Goal: Transaction & Acquisition: Purchase product/service

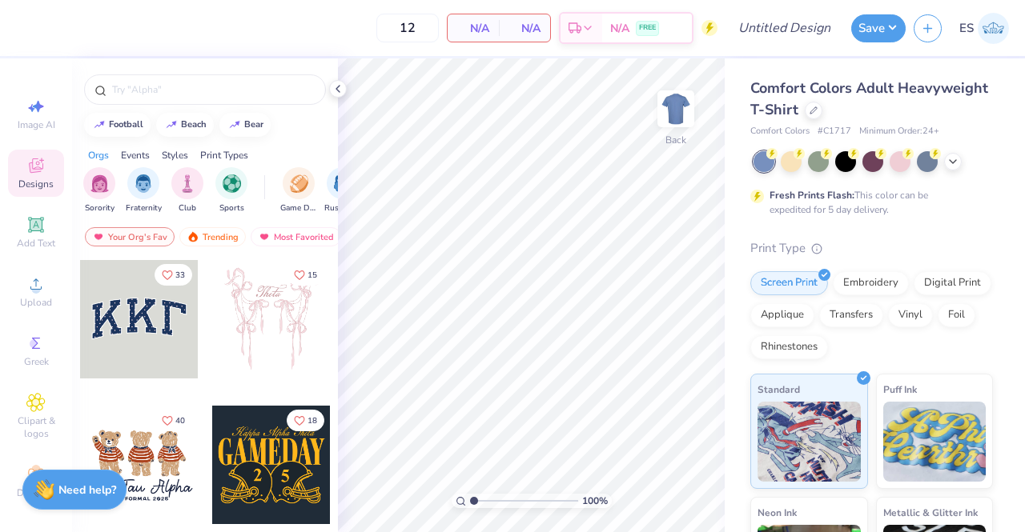
scroll to position [152, 0]
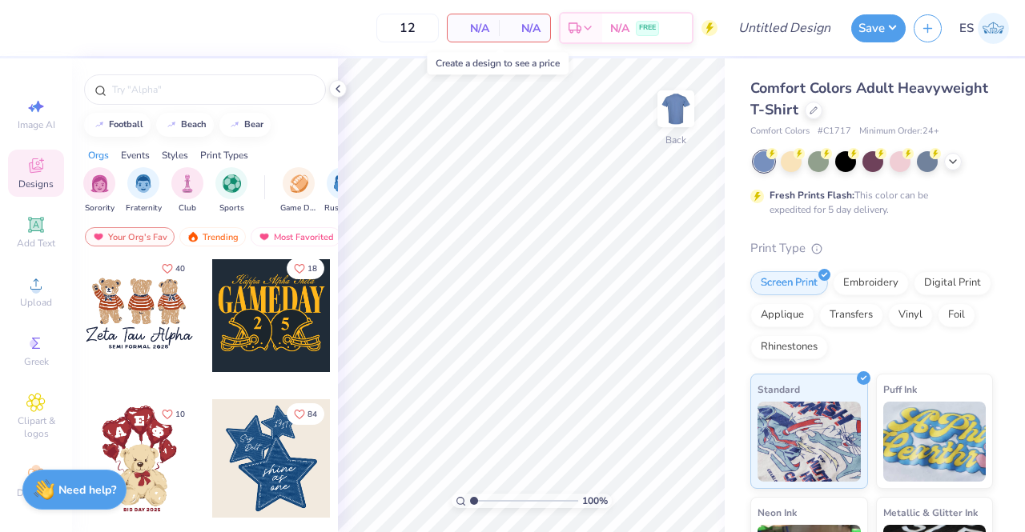
click at [466, 29] on span "N/A" at bounding box center [473, 28] width 32 height 17
click at [482, 32] on span "N/A" at bounding box center [473, 28] width 32 height 17
click at [817, 108] on icon at bounding box center [813, 109] width 8 height 8
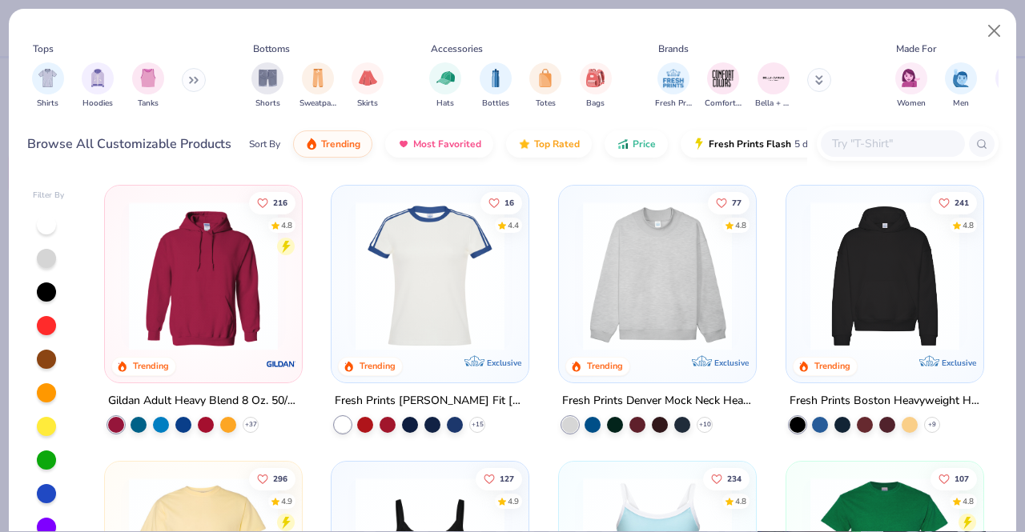
click at [890, 143] on input "text" at bounding box center [891, 143] width 123 height 18
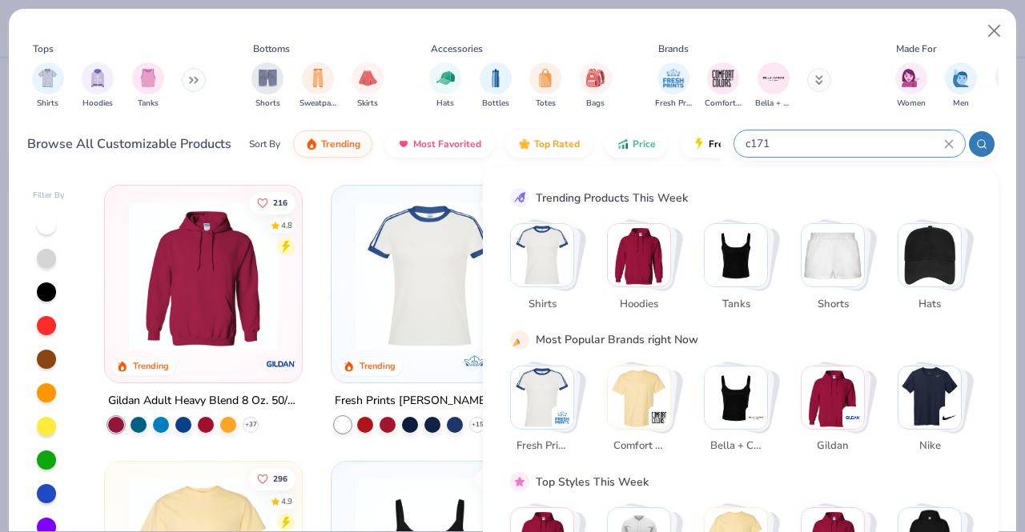
type input "c1717"
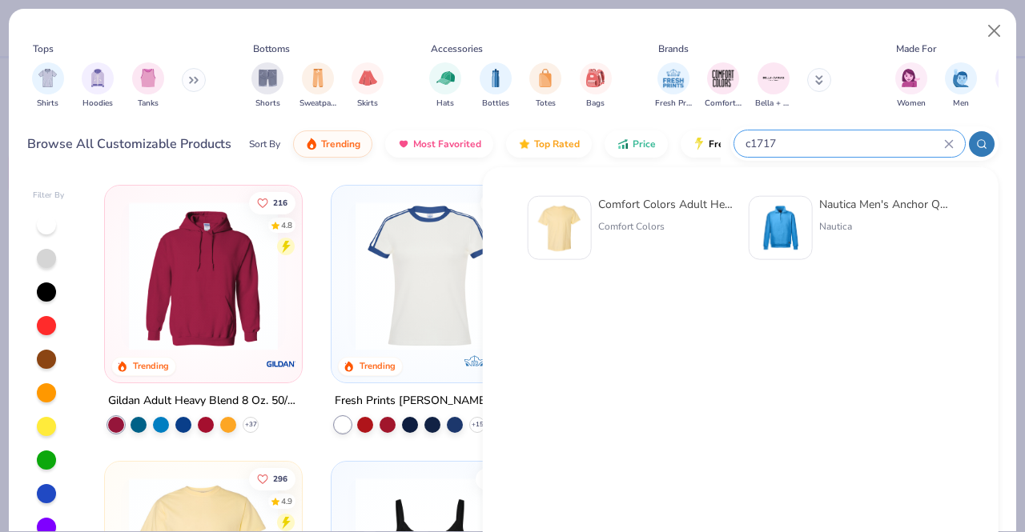
click at [751, 140] on input "c1717" at bounding box center [844, 143] width 200 height 18
click at [750, 142] on input "c1717" at bounding box center [844, 143] width 200 height 18
click at [743, 141] on div "c1717" at bounding box center [849, 143] width 231 height 26
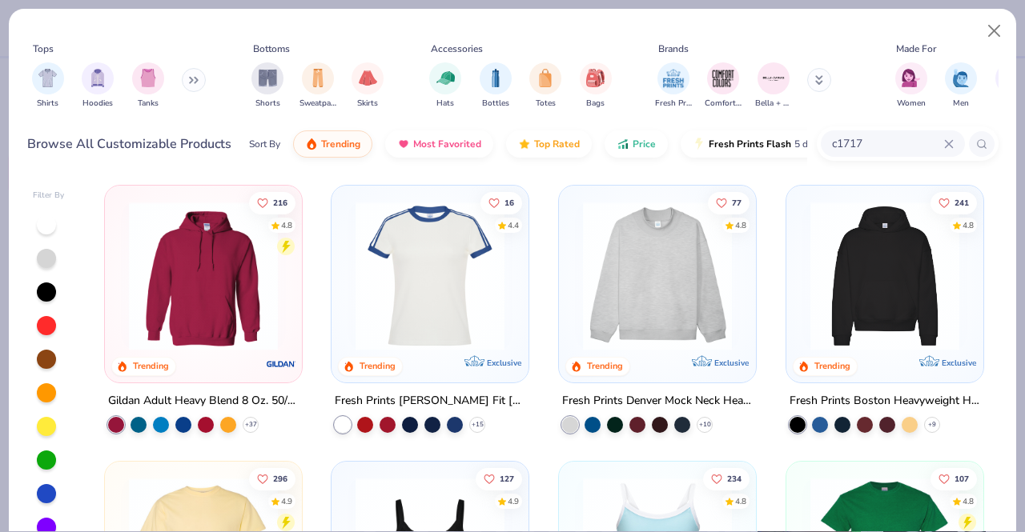
type input "c1717"
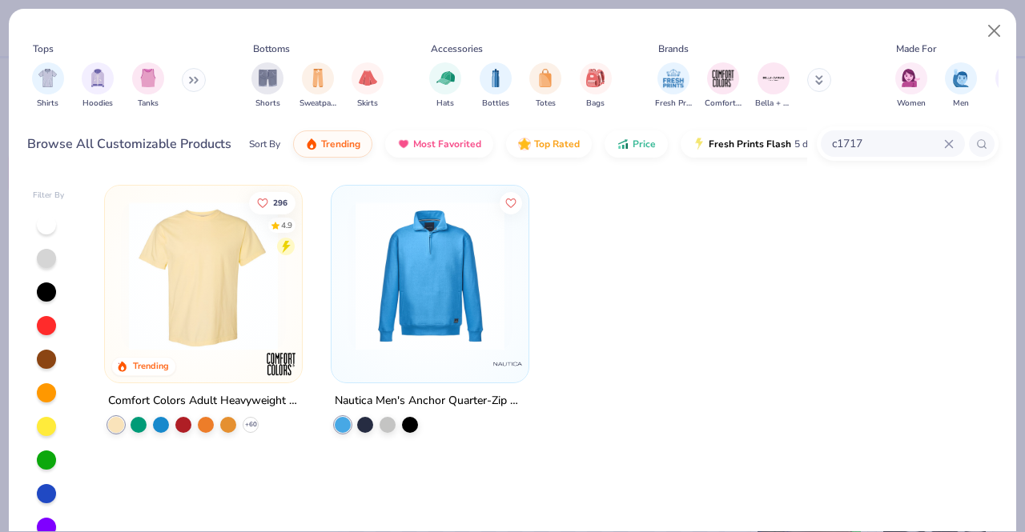
click at [187, 322] on img at bounding box center [203, 276] width 165 height 149
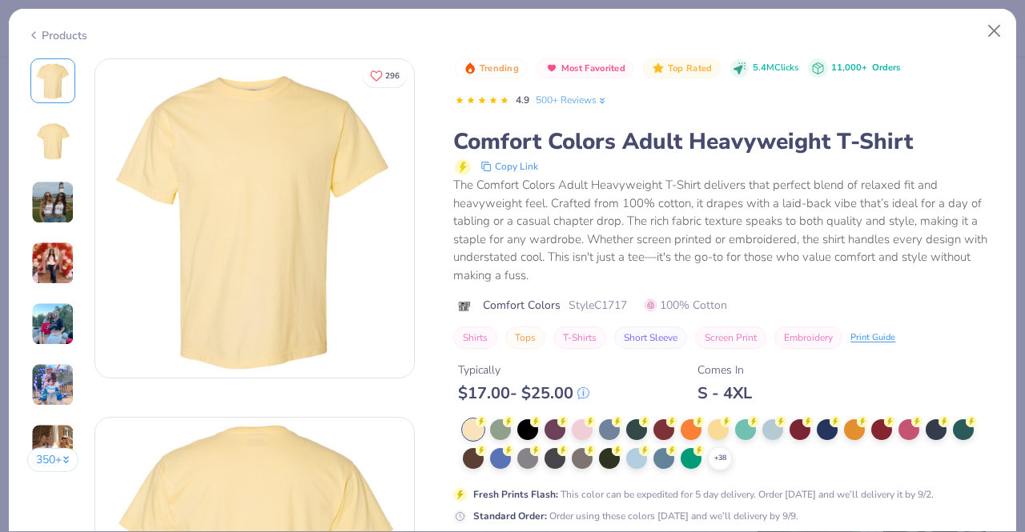
scroll to position [2, 0]
click at [83, 34] on div "Products" at bounding box center [57, 35] width 60 height 17
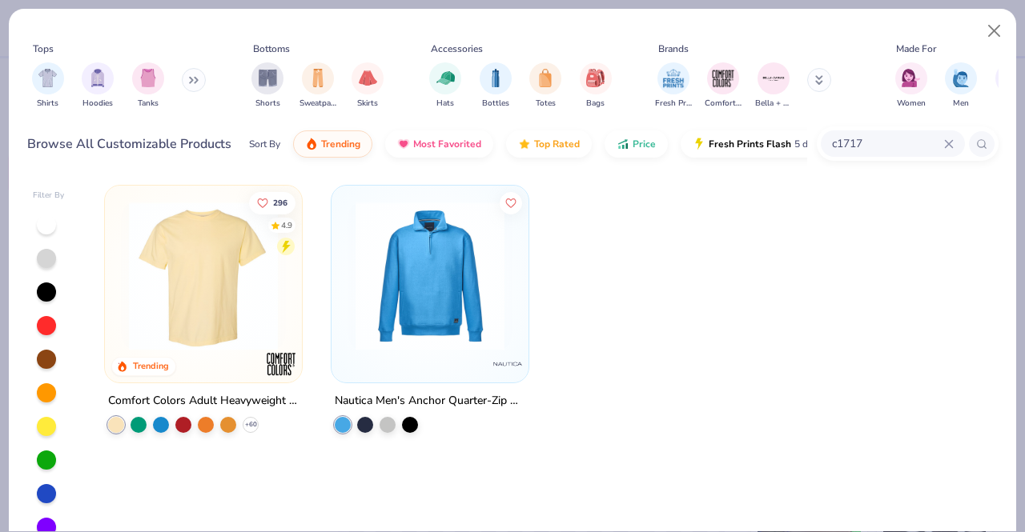
drag, startPoint x: 237, startPoint y: 249, endPoint x: 191, endPoint y: 251, distance: 46.5
click at [191, 251] on img at bounding box center [203, 276] width 165 height 149
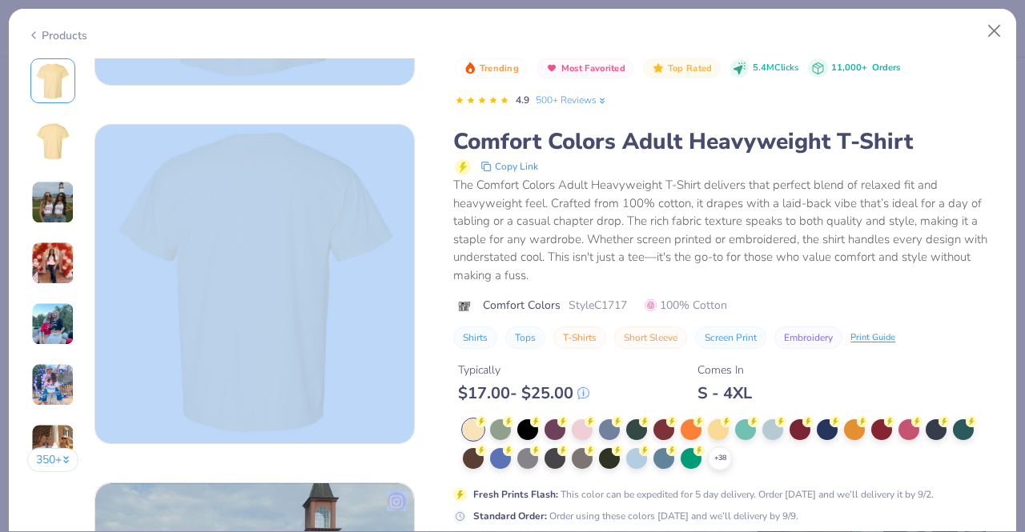
scroll to position [296, 0]
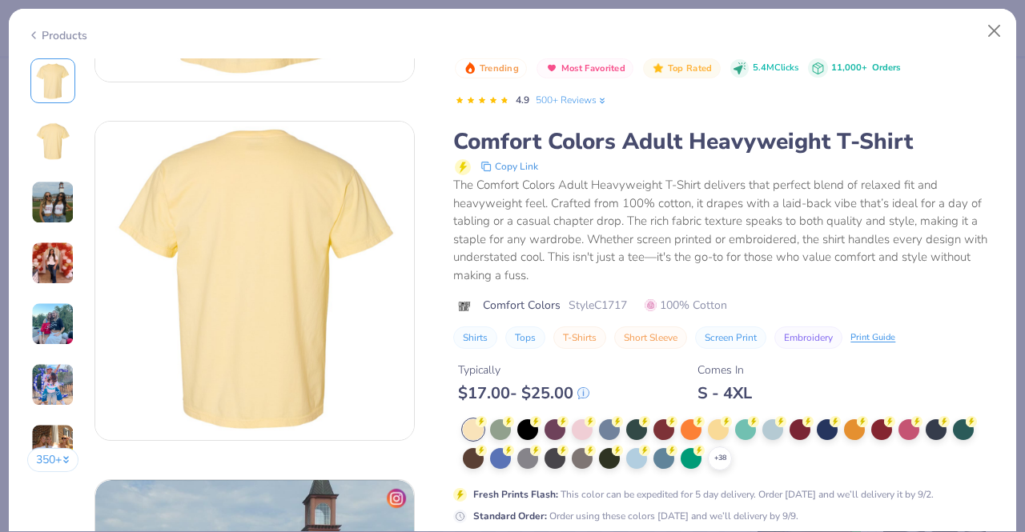
click at [955, 183] on div "The Comfort Colors Adult Heavyweight T-Shirt delivers that perfect blend of rel…" at bounding box center [725, 230] width 544 height 108
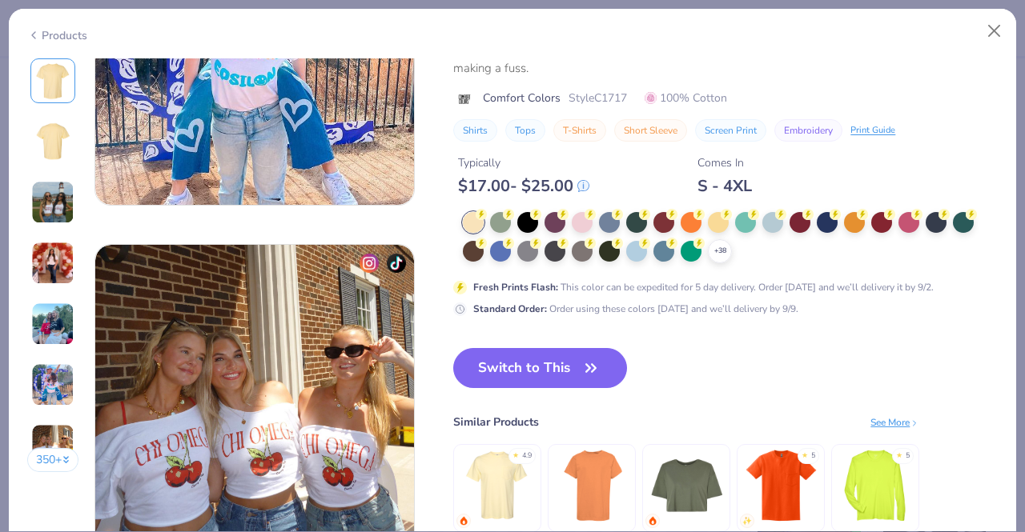
scroll to position [1960, 0]
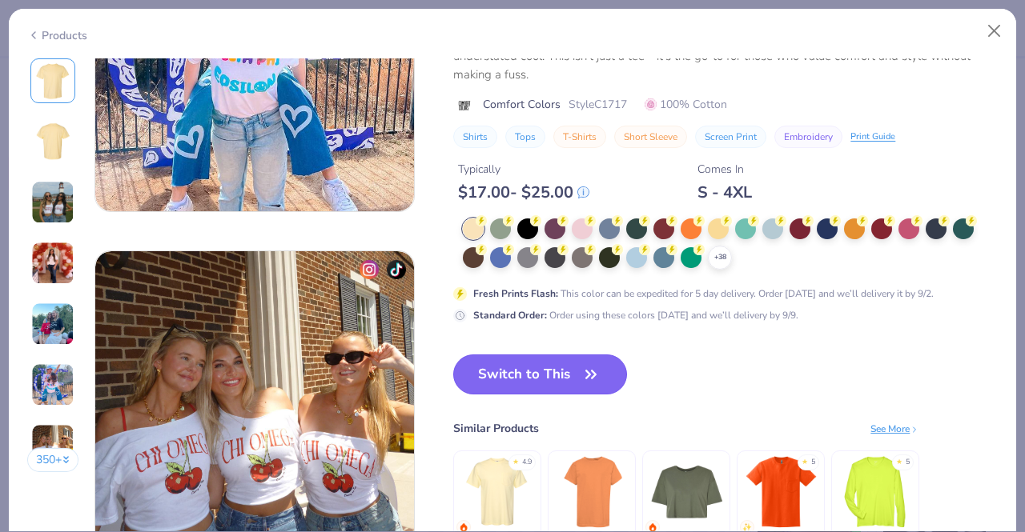
click at [542, 371] on button "Switch to This" at bounding box center [540, 375] width 174 height 40
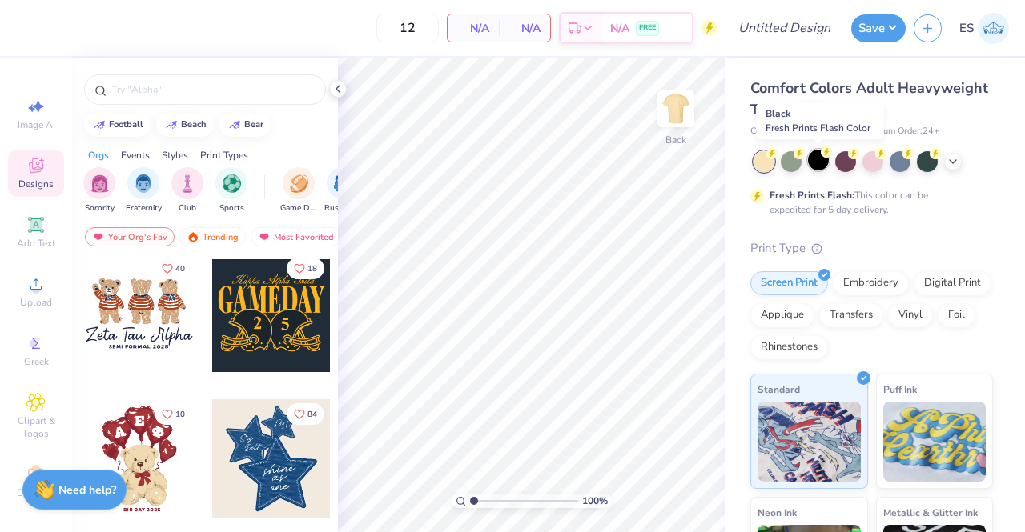
click at [822, 161] on div at bounding box center [818, 160] width 21 height 21
click at [34, 167] on icon at bounding box center [35, 165] width 19 height 19
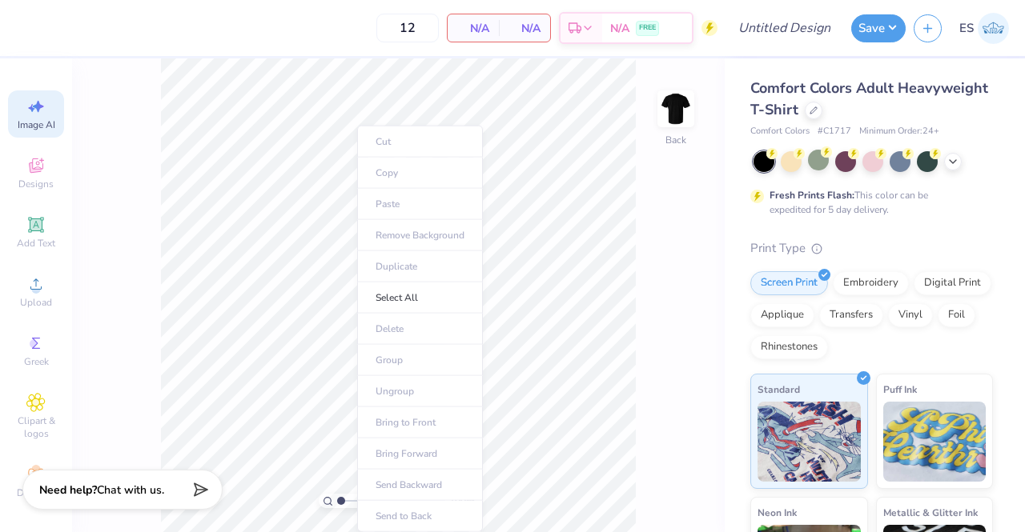
click at [18, 121] on span "Image AI" at bounding box center [37, 124] width 38 height 13
select select "4"
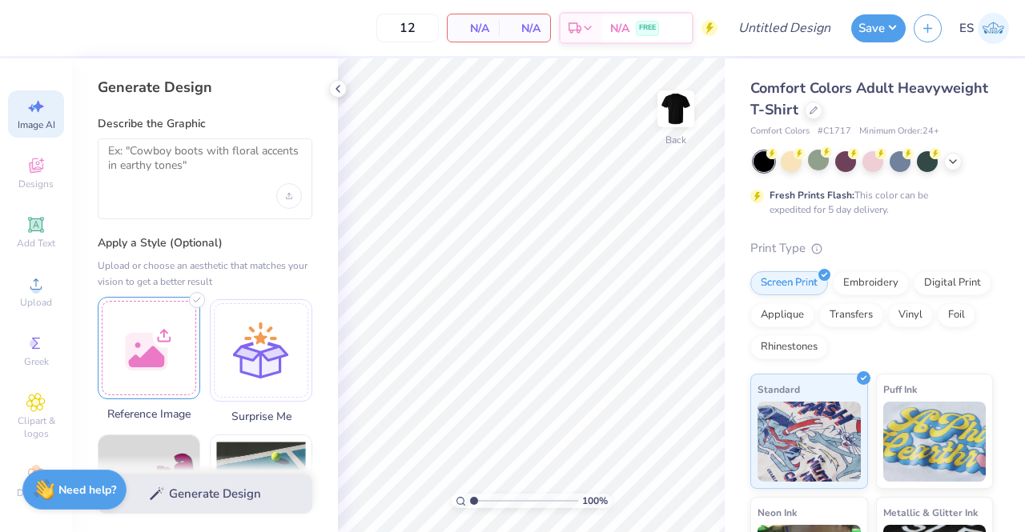
click at [118, 337] on div at bounding box center [149, 348] width 102 height 102
click at [135, 370] on div at bounding box center [149, 348] width 102 height 102
click at [150, 368] on div at bounding box center [149, 348] width 102 height 102
click at [124, 372] on img at bounding box center [148, 348] width 101 height 101
click at [148, 359] on img at bounding box center [148, 348] width 101 height 101
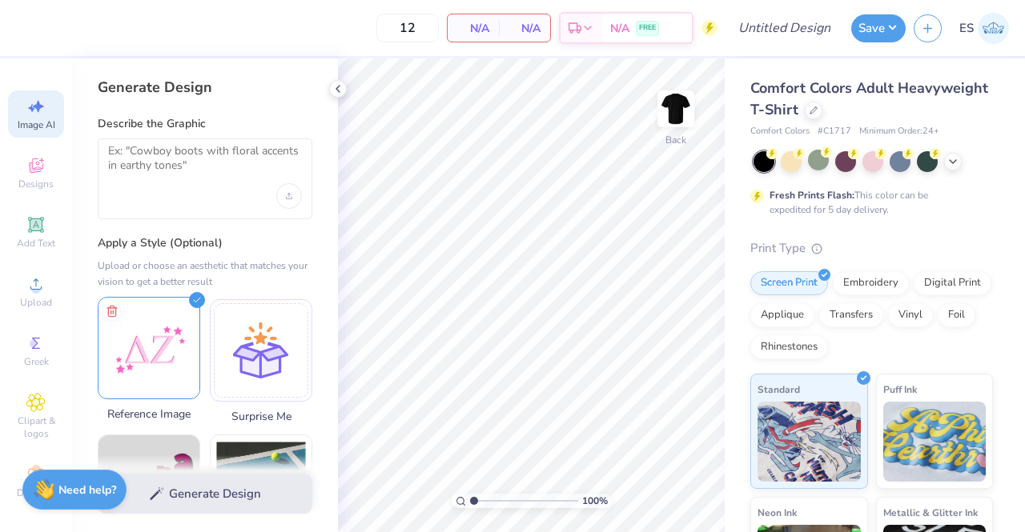
click at [148, 359] on img at bounding box center [148, 348] width 101 height 101
click at [153, 371] on img at bounding box center [148, 348] width 101 height 101
click at [326, 89] on div "Generate Design Describe the Graphic Apply a Style (Optional) Upload or choose …" at bounding box center [205, 295] width 266 height 474
click at [331, 90] on icon at bounding box center [337, 88] width 13 height 13
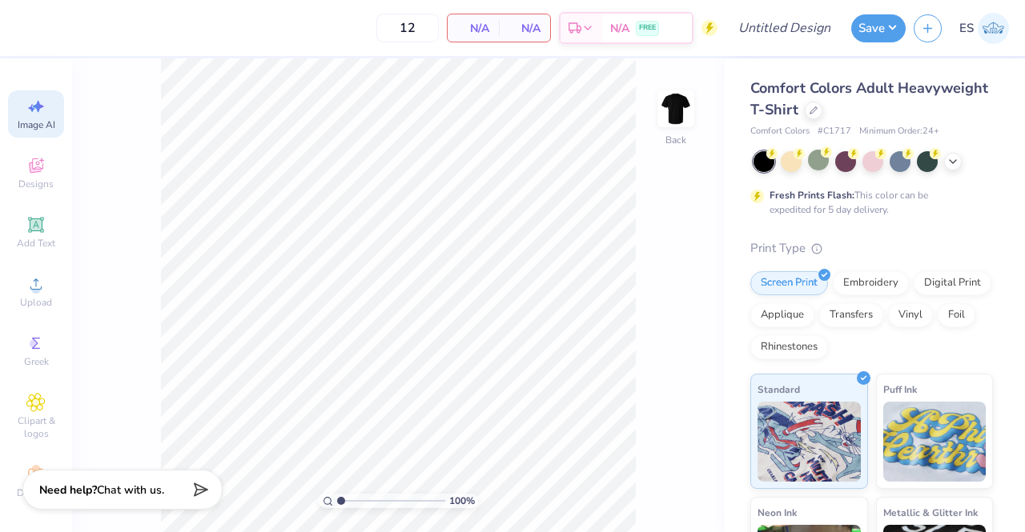
scroll to position [203, 0]
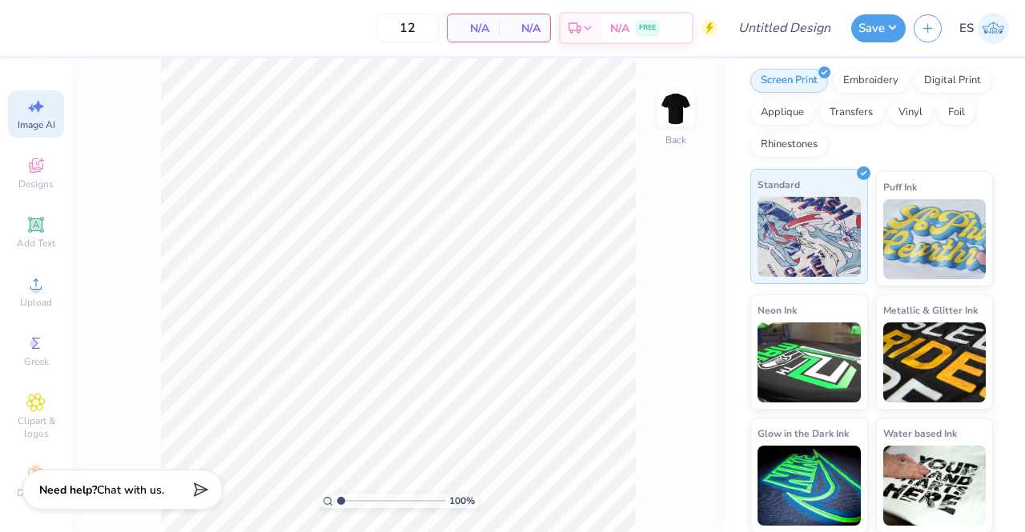
click at [821, 230] on img at bounding box center [808, 237] width 103 height 80
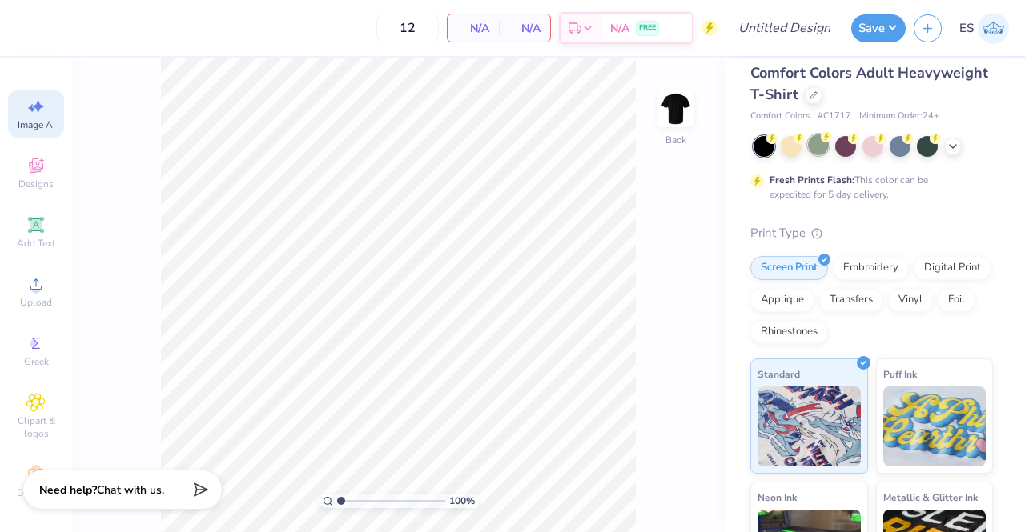
scroll to position [13, 0]
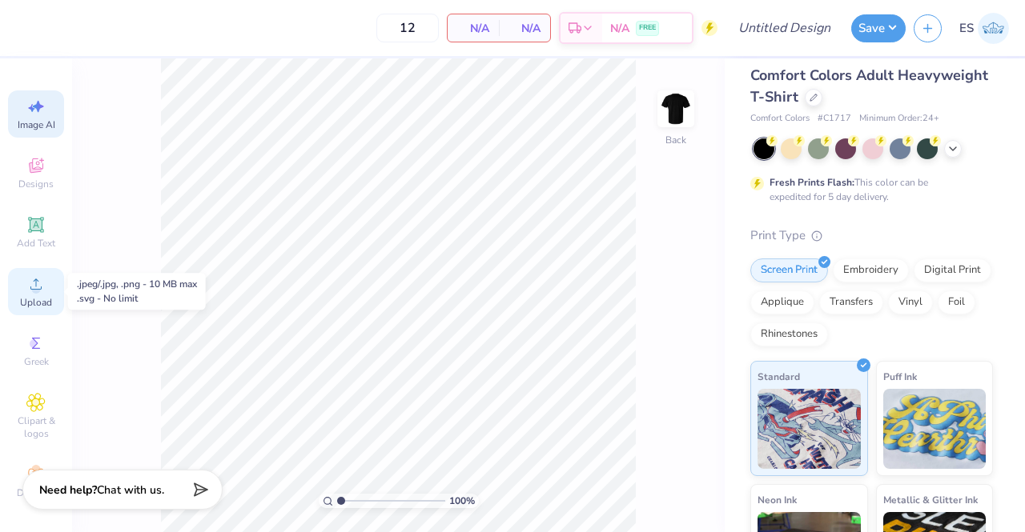
click at [38, 301] on span "Upload" at bounding box center [36, 302] width 32 height 13
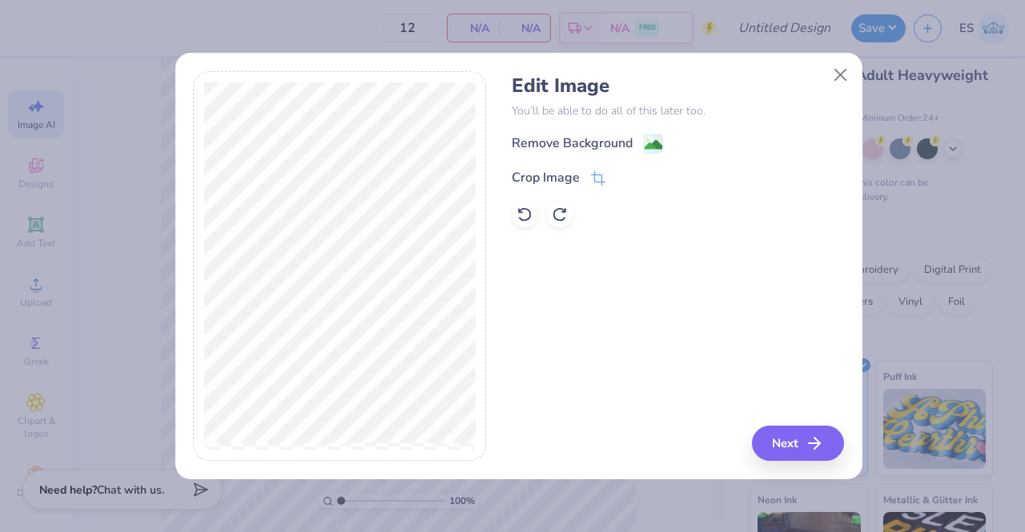
click at [636, 155] on div "Remove Background Crop Image" at bounding box center [678, 181] width 332 height 94
click at [644, 146] on icon at bounding box center [653, 145] width 19 height 19
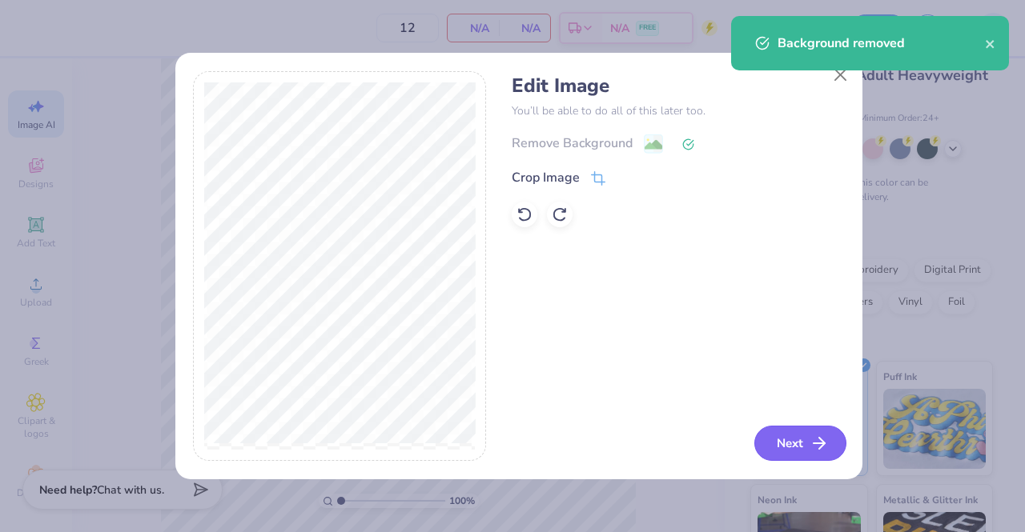
click at [820, 443] on line "button" at bounding box center [818, 443] width 11 height 0
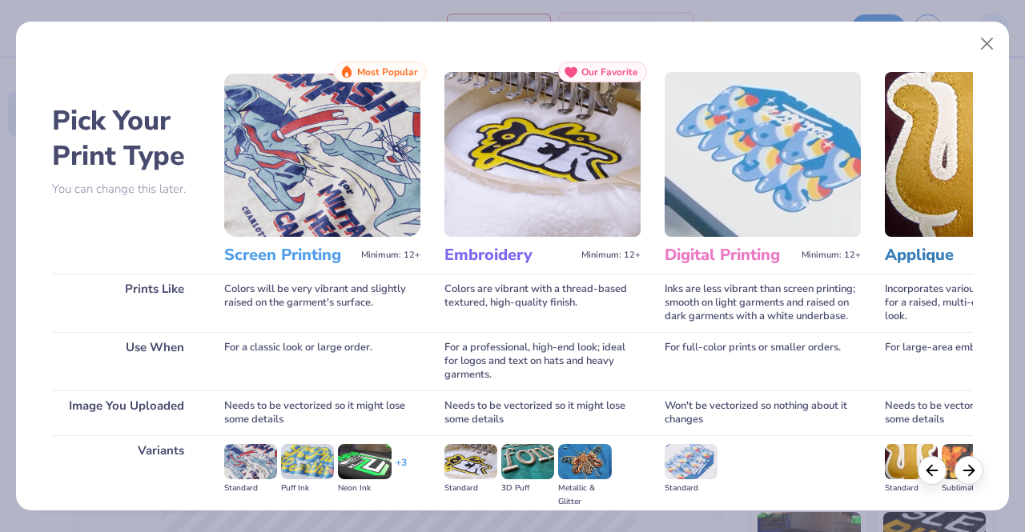
click at [284, 145] on img at bounding box center [322, 154] width 196 height 165
click at [309, 254] on h3 "Screen Printing" at bounding box center [289, 255] width 130 height 21
click at [379, 106] on img at bounding box center [322, 154] width 196 height 165
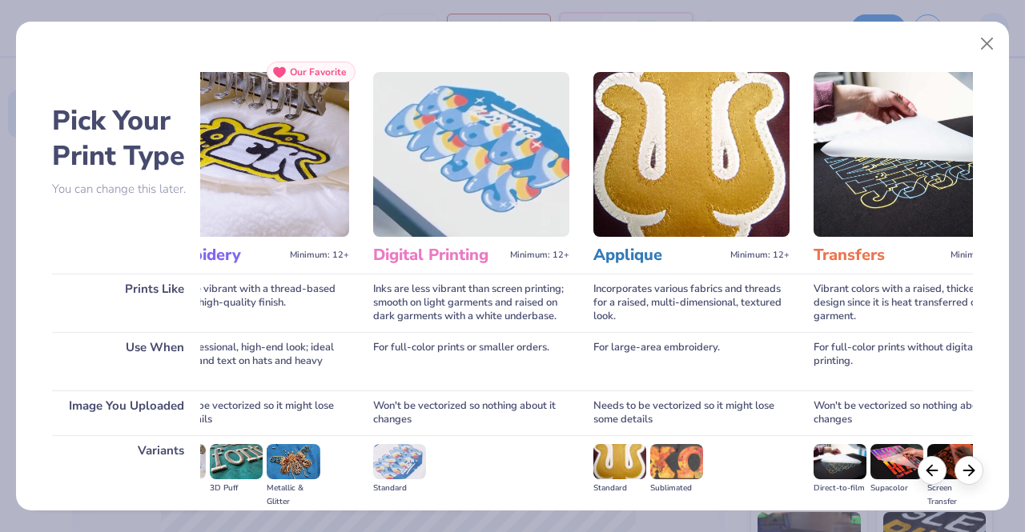
scroll to position [0, 0]
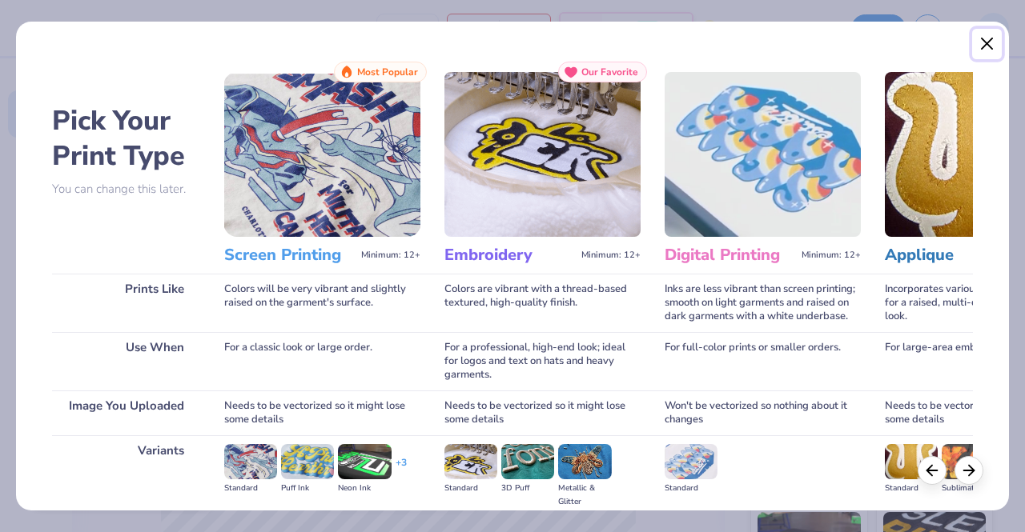
click at [985, 50] on button "Close" at bounding box center [987, 44] width 30 height 30
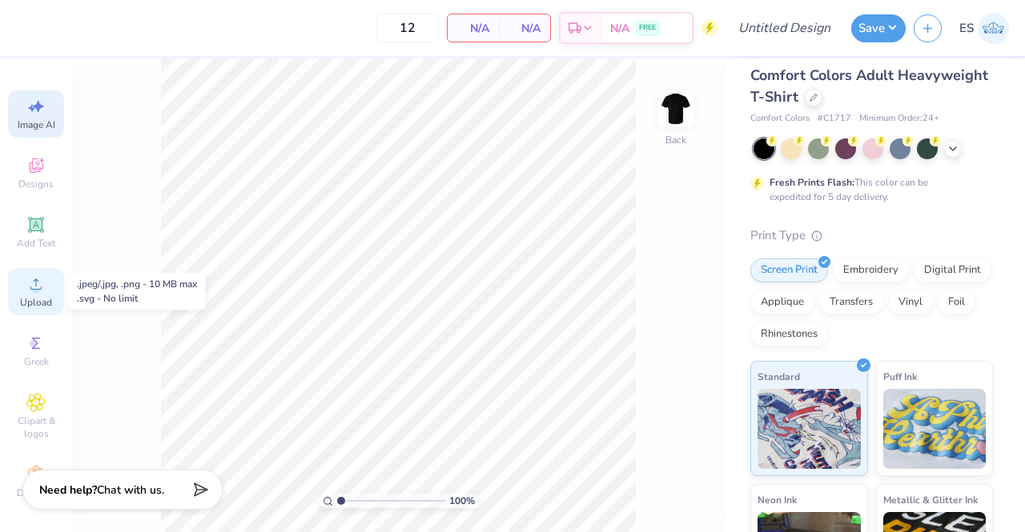
click at [31, 291] on circle at bounding box center [35, 289] width 9 height 9
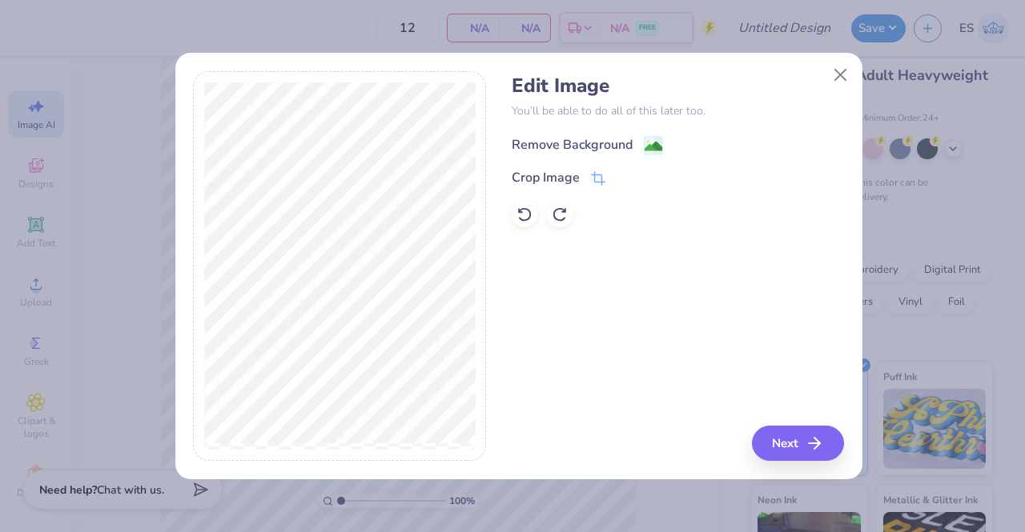
click at [647, 139] on image at bounding box center [653, 147] width 18 height 18
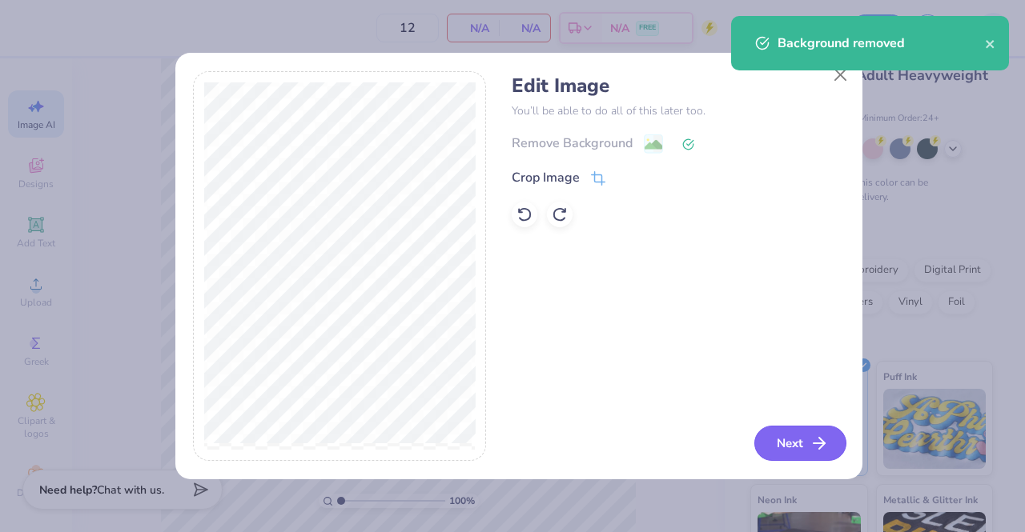
click at [801, 434] on button "Next" at bounding box center [800, 443] width 92 height 35
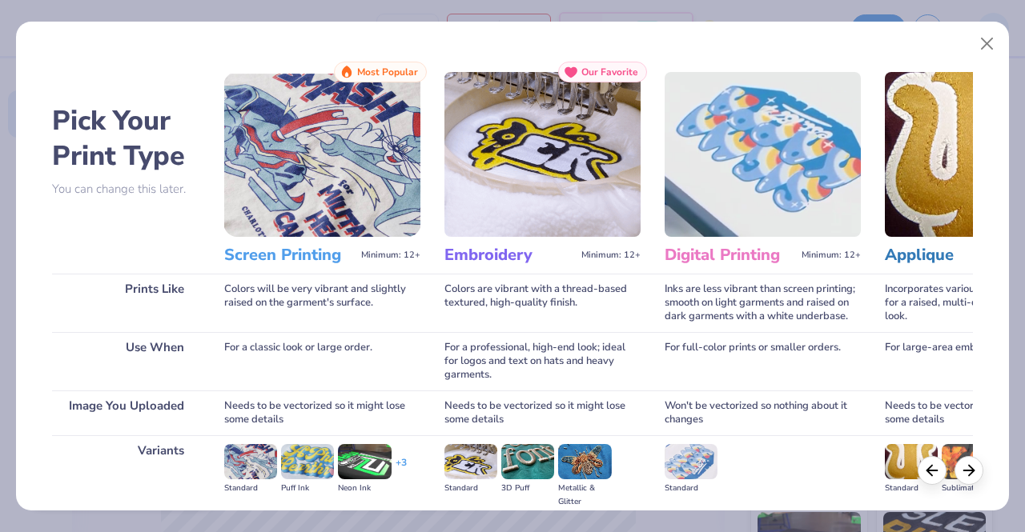
click at [345, 216] on img at bounding box center [322, 154] width 196 height 165
click at [971, 471] on icon at bounding box center [969, 468] width 18 height 18
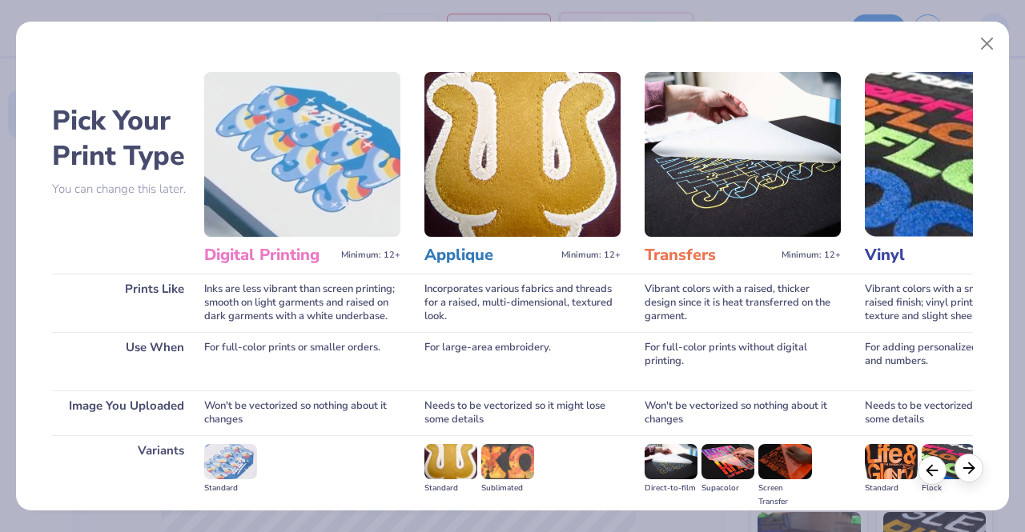
click at [969, 471] on icon at bounding box center [969, 468] width 18 height 18
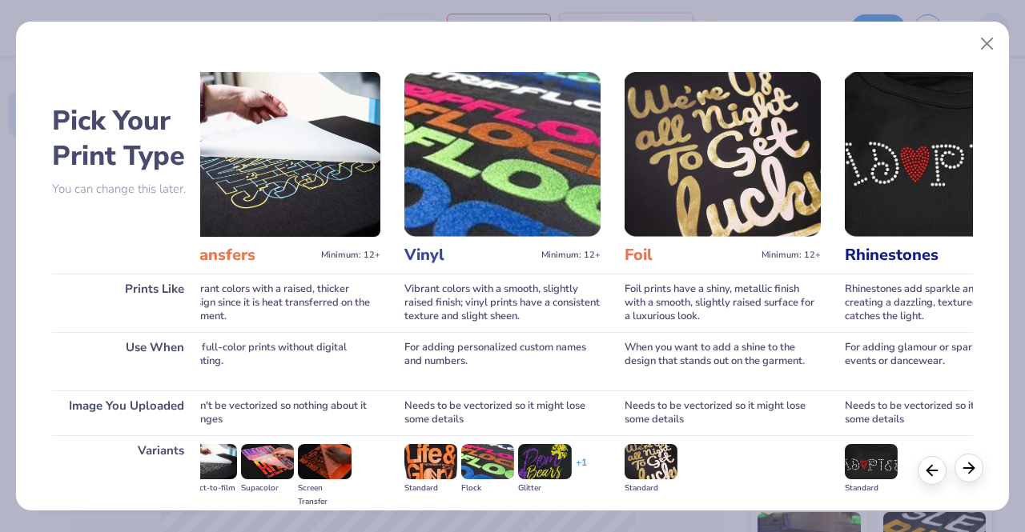
click at [969, 471] on icon at bounding box center [969, 468] width 18 height 18
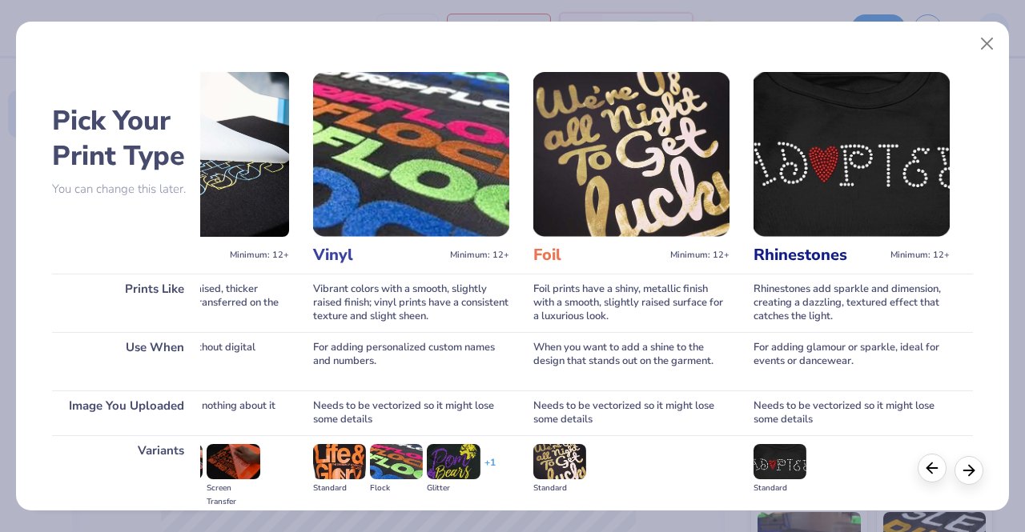
click at [931, 473] on polyline at bounding box center [928, 468] width 5 height 10
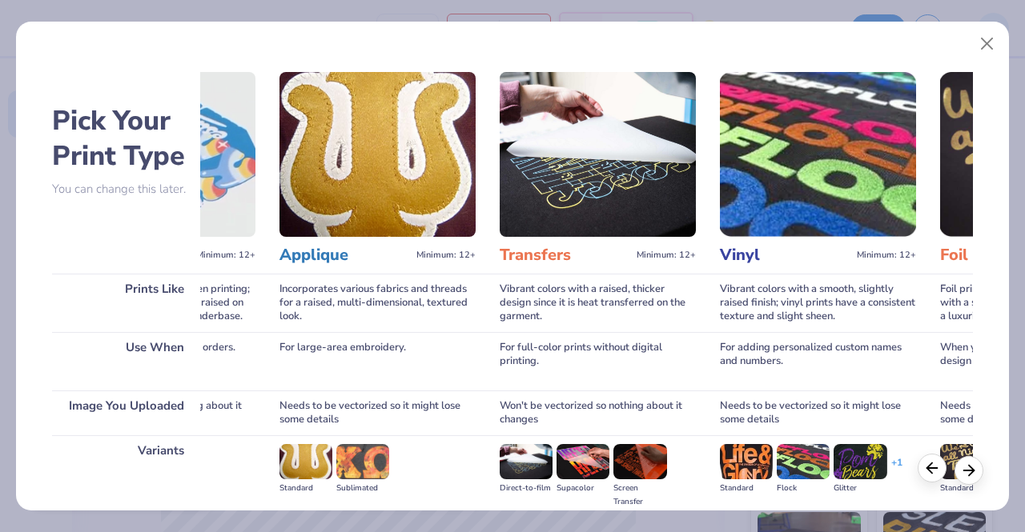
click at [931, 473] on polyline at bounding box center [928, 468] width 5 height 10
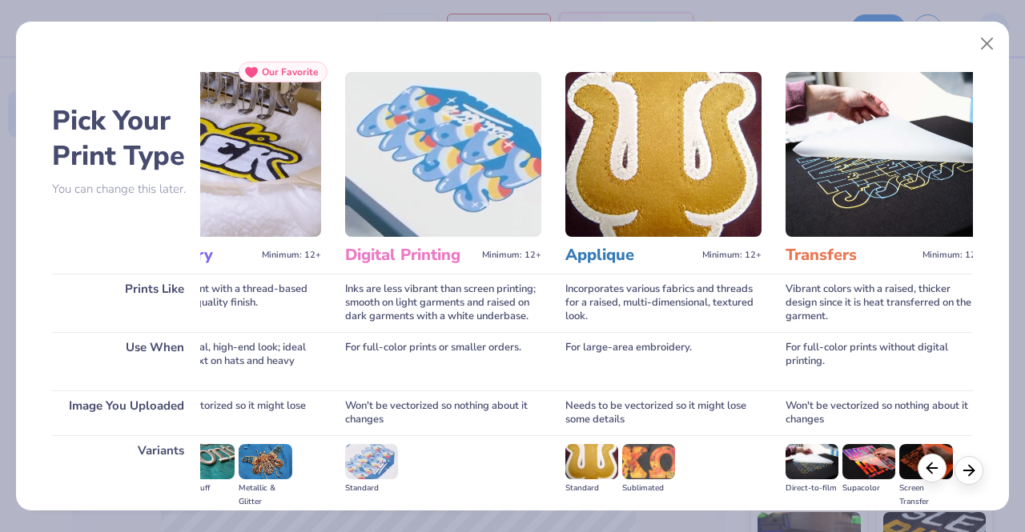
click at [931, 473] on polyline at bounding box center [928, 468] width 5 height 10
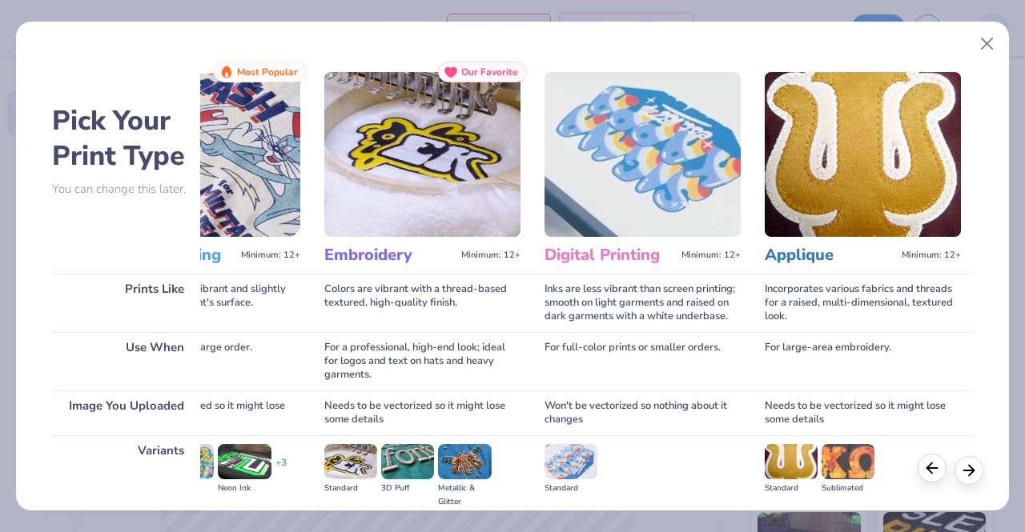
click at [931, 473] on polyline at bounding box center [928, 468] width 5 height 10
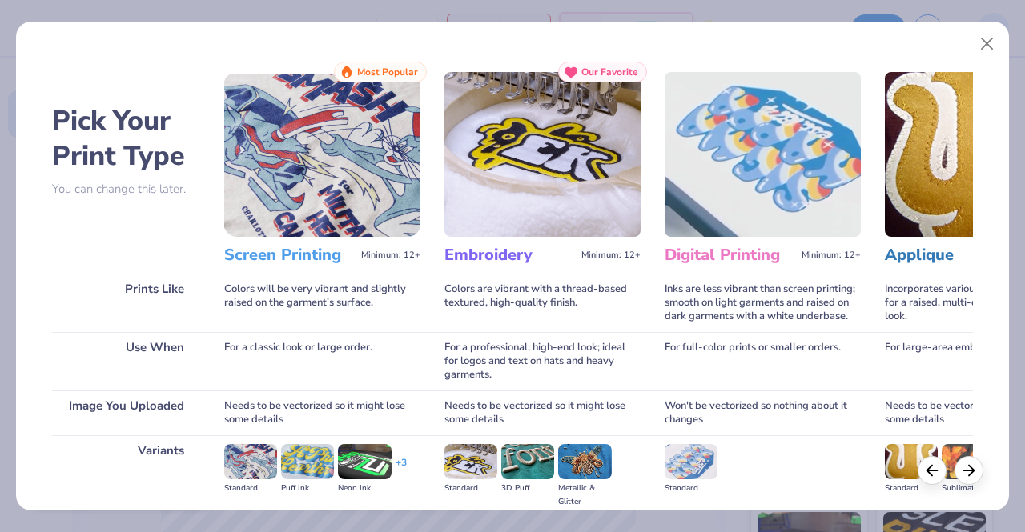
click at [302, 131] on img at bounding box center [322, 154] width 196 height 165
click at [379, 76] on span "Most Popular" at bounding box center [387, 71] width 61 height 11
click at [237, 254] on h3 "Screen Printing" at bounding box center [289, 255] width 130 height 21
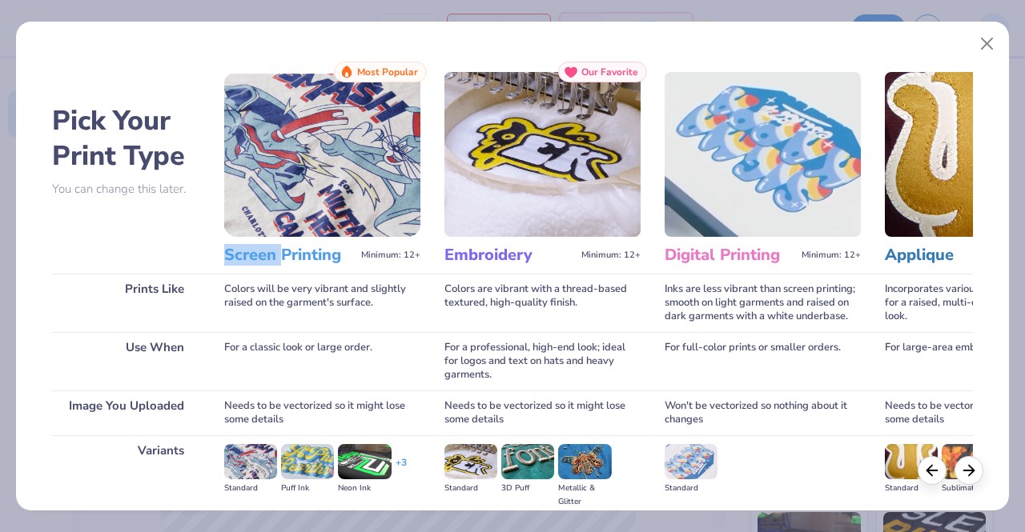
click at [273, 138] on img at bounding box center [322, 154] width 196 height 165
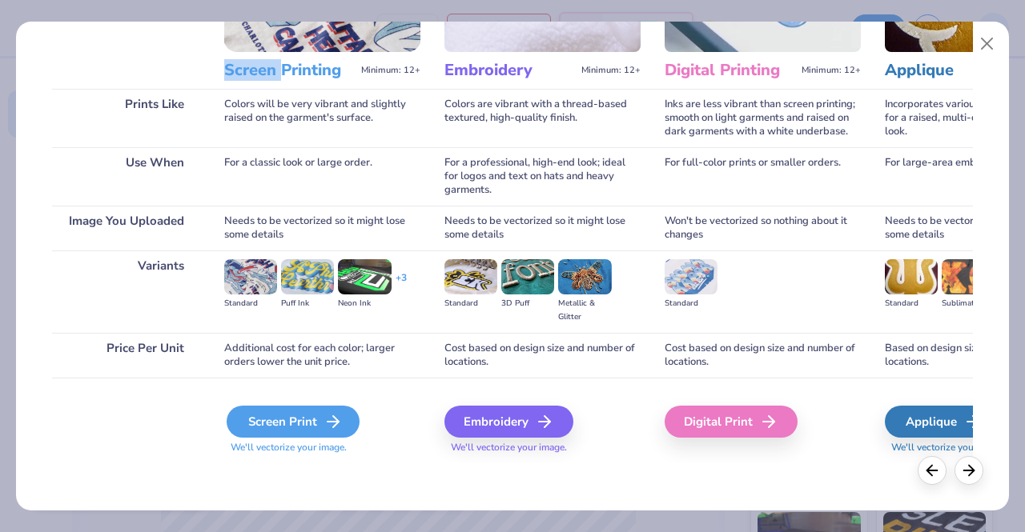
click at [295, 419] on div "Screen Print" at bounding box center [293, 422] width 133 height 32
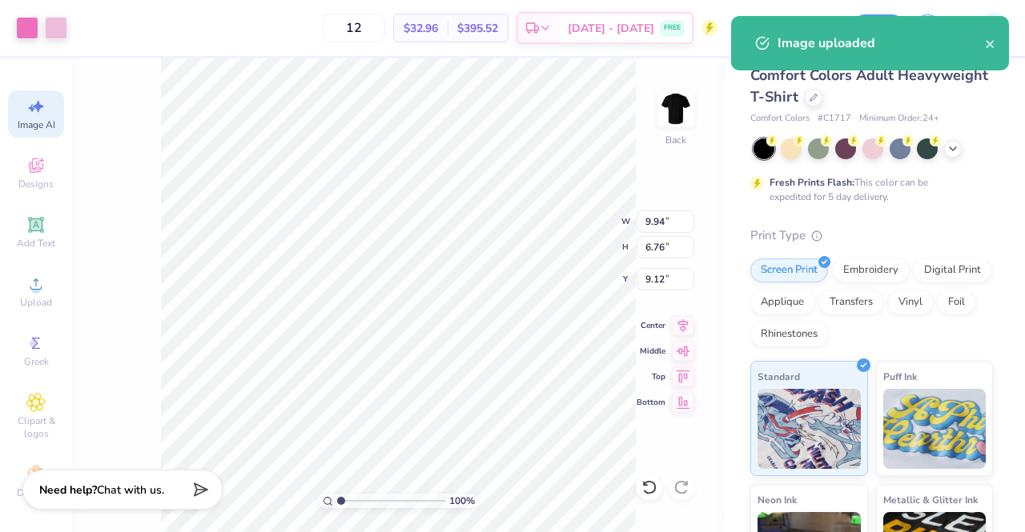
type input "3.00"
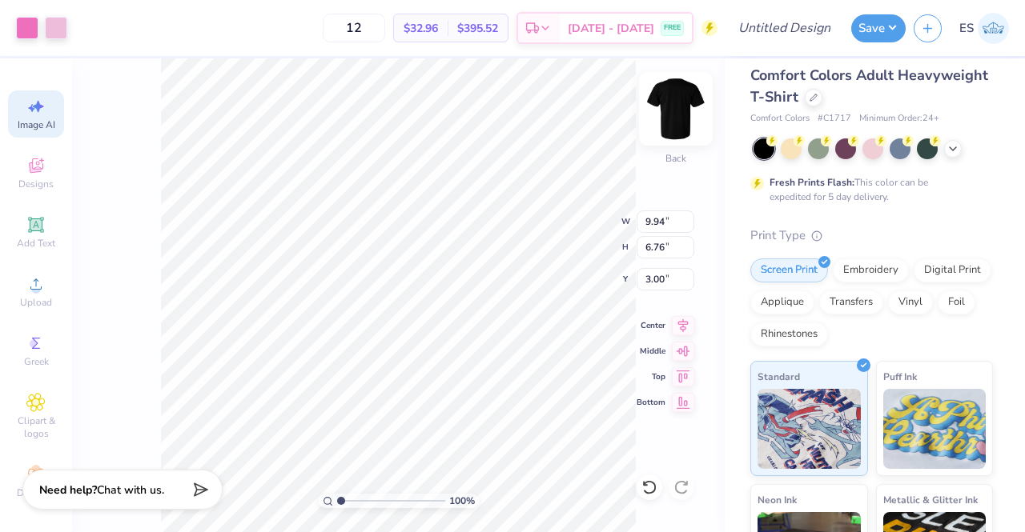
click at [664, 101] on img at bounding box center [676, 109] width 64 height 64
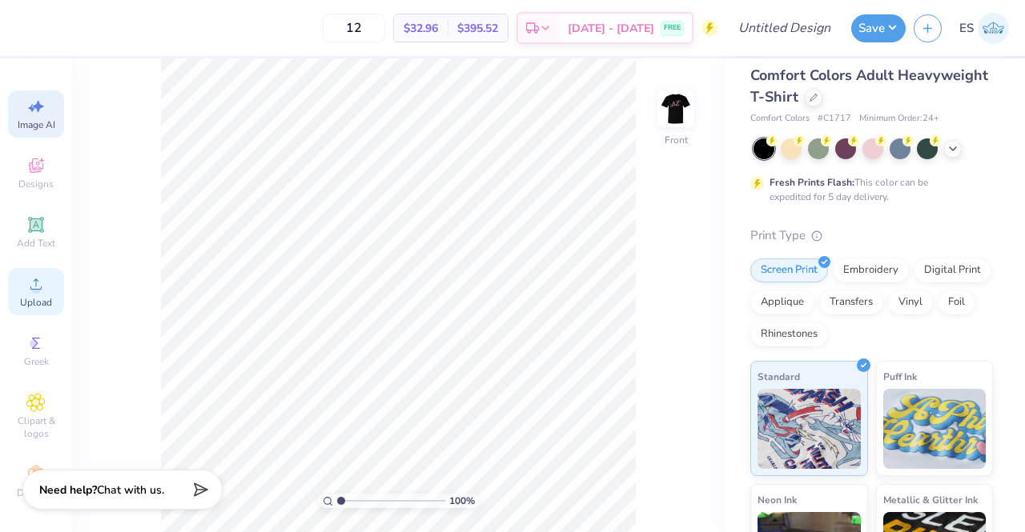
click at [33, 305] on span "Upload" at bounding box center [36, 302] width 32 height 13
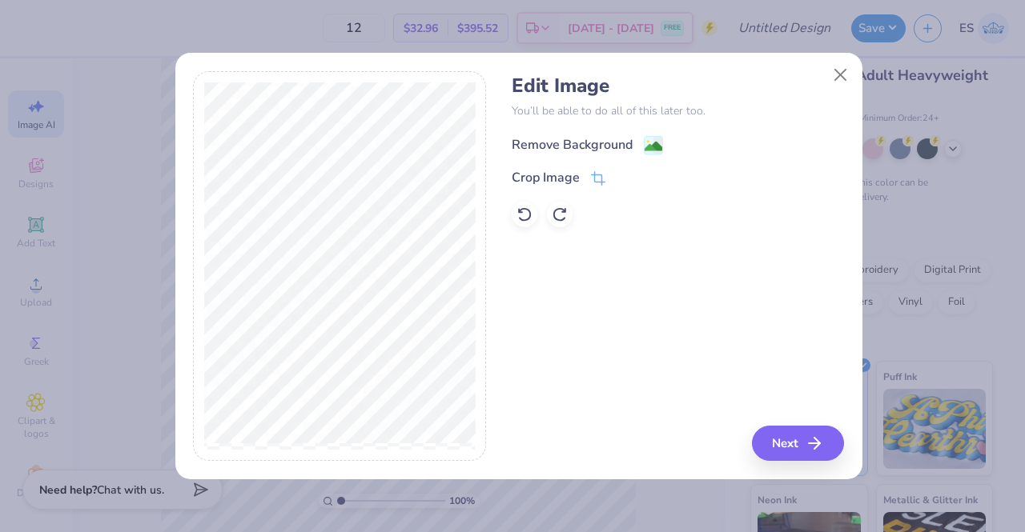
click at [615, 144] on div "Remove Background" at bounding box center [572, 144] width 121 height 19
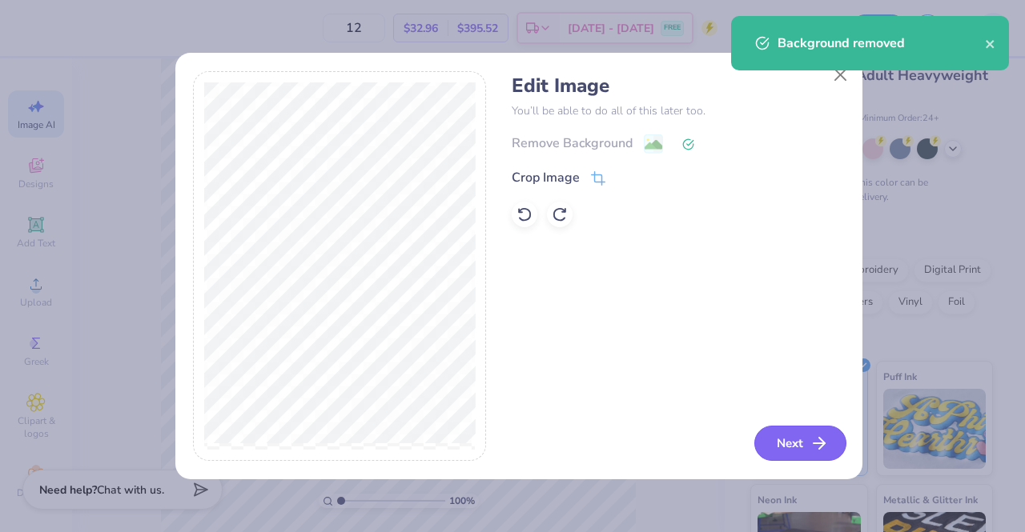
click at [778, 443] on button "Next" at bounding box center [800, 443] width 92 height 35
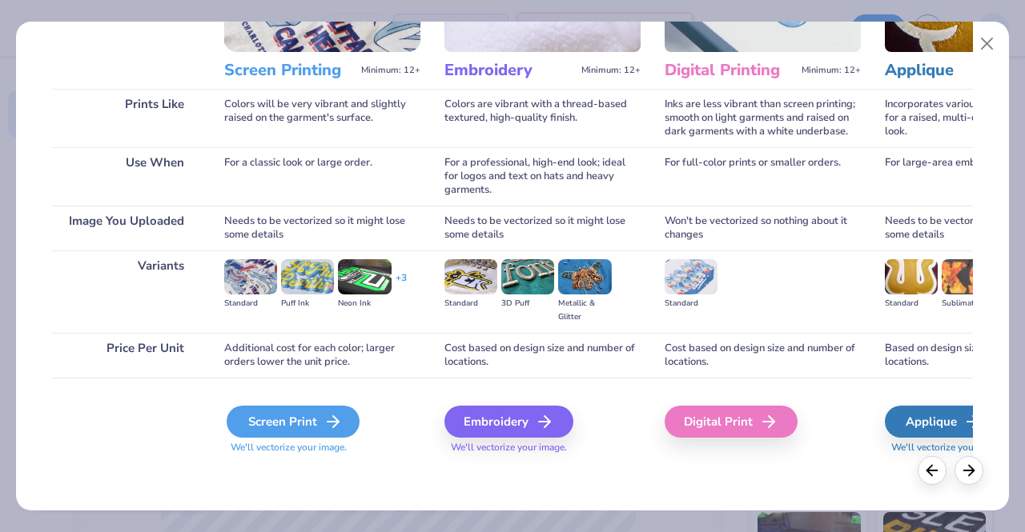
click at [287, 425] on div "Screen Print" at bounding box center [293, 422] width 133 height 32
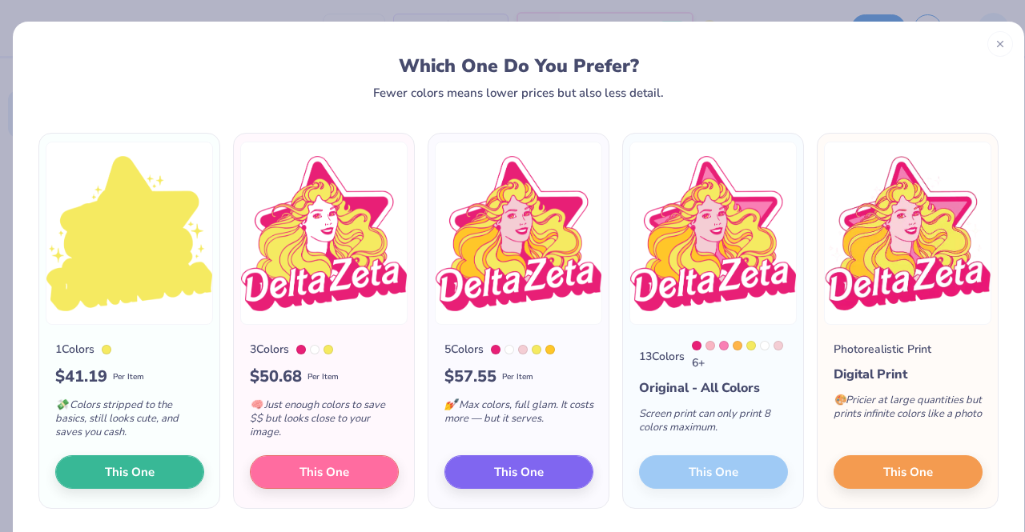
click at [709, 470] on div "13 Colors 6 + Original - All Colors Screen print can only print 8 colors maximu…" at bounding box center [713, 416] width 180 height 183
click at [680, 482] on div "13 Colors 6 + Original - All Colors Screen print can only print 8 colors maximu…" at bounding box center [713, 416] width 180 height 183
click at [689, 467] on div "13 Colors 6 + Original - All Colors Screen print can only print 8 colors maximu…" at bounding box center [713, 416] width 180 height 183
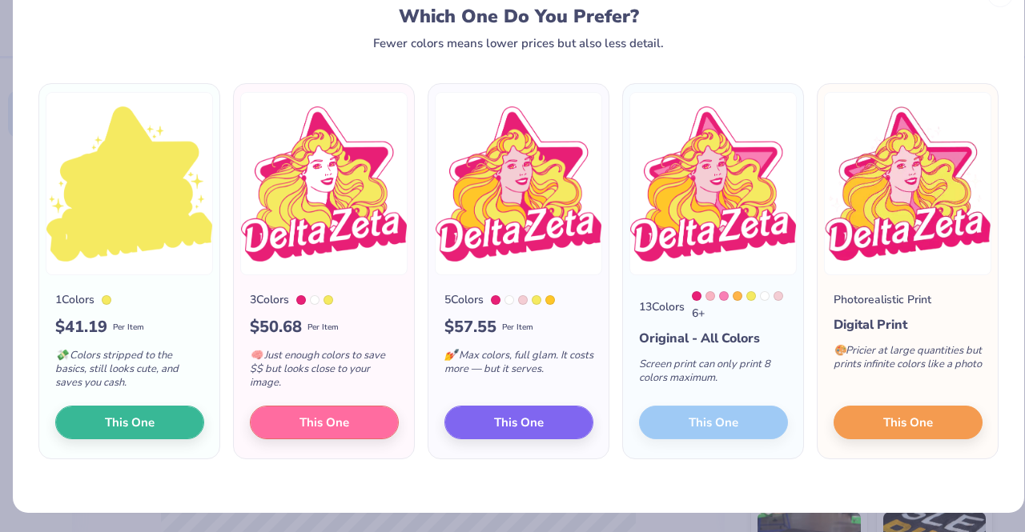
click at [680, 419] on div "13 Colors 6 + Original - All Colors Screen print can only print 8 colors maximu…" at bounding box center [713, 366] width 180 height 183
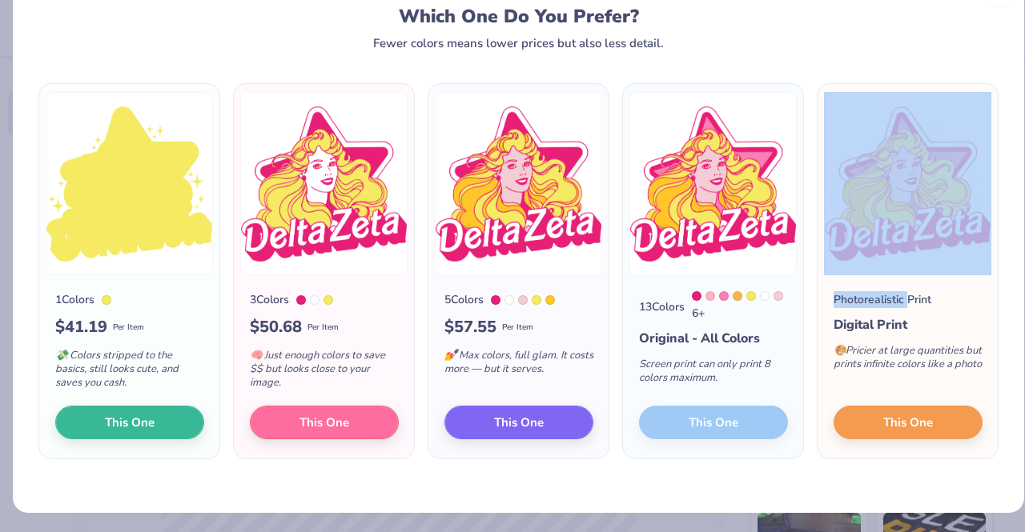
click at [680, 419] on div "13 Colors 6 + Original - All Colors Screen print can only print 8 colors maximu…" at bounding box center [713, 366] width 180 height 183
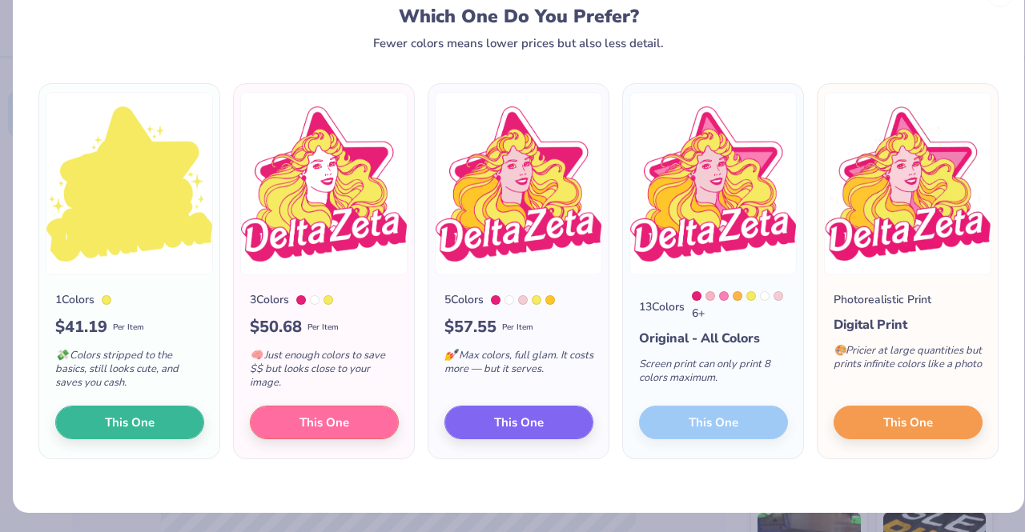
click at [680, 419] on div "13 Colors 6 + Original - All Colors Screen print can only print 8 colors maximu…" at bounding box center [713, 366] width 180 height 183
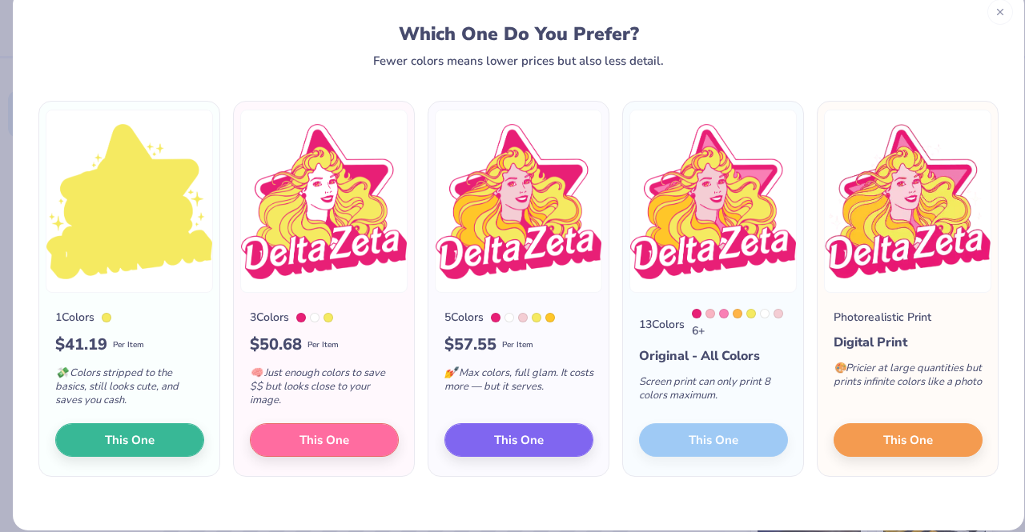
scroll to position [3, 0]
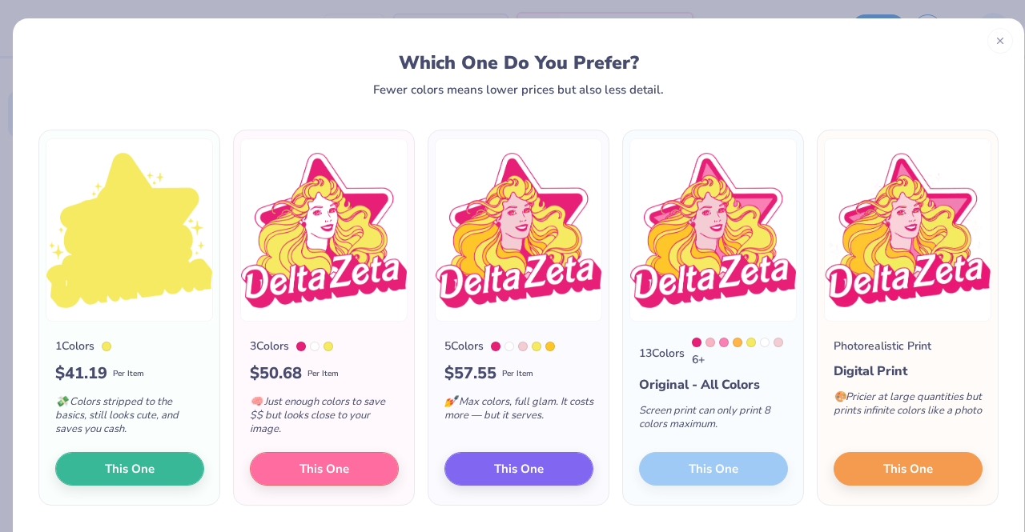
click at [692, 487] on div "13 Colors 6 + Original - All Colors Screen print can only print 8 colors maximu…" at bounding box center [713, 413] width 180 height 183
click at [670, 472] on div "13 Colors 6 + Original - All Colors Screen print can only print 8 colors maximu…" at bounding box center [713, 413] width 180 height 183
click at [988, 48] on div at bounding box center [1000, 39] width 26 height 26
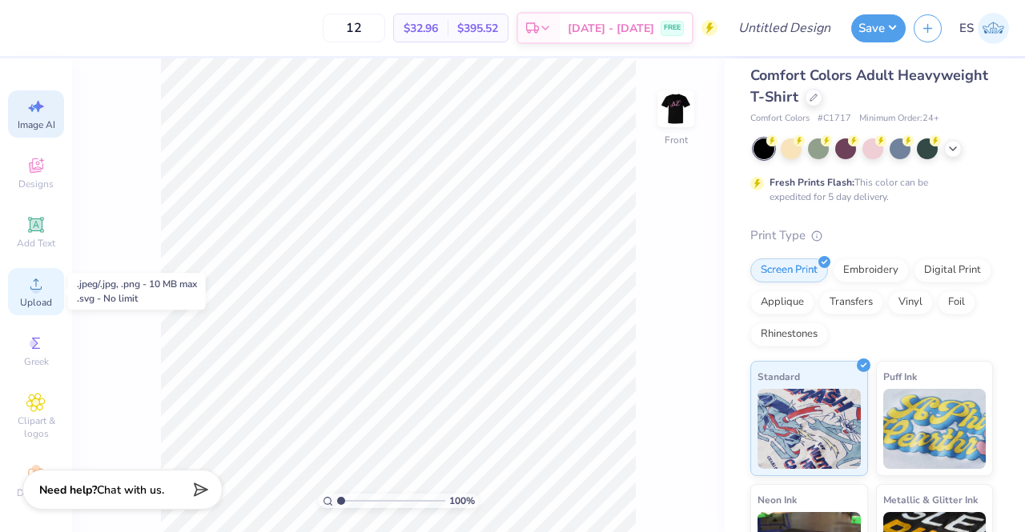
click at [32, 287] on circle at bounding box center [35, 289] width 9 height 9
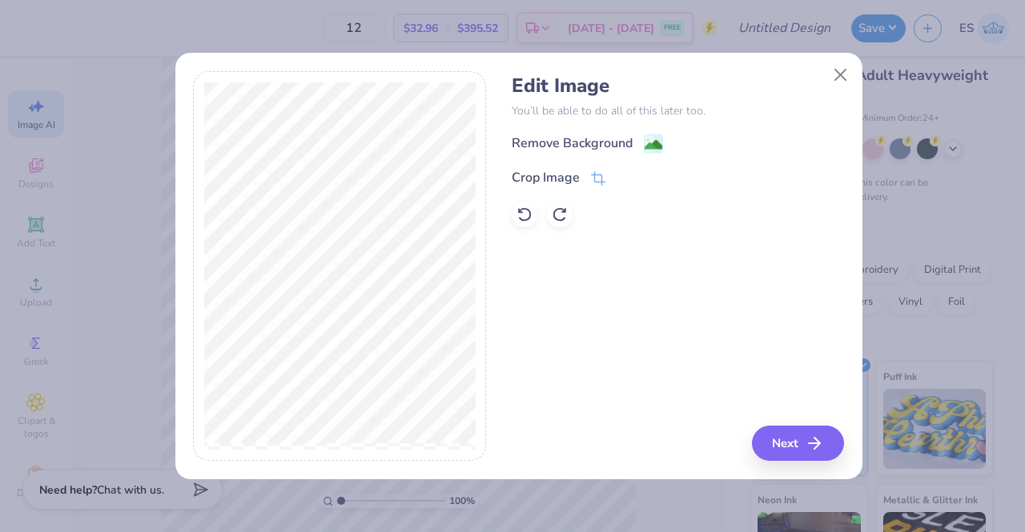
click at [605, 156] on div "Remove Background Crop Image" at bounding box center [678, 181] width 332 height 94
click at [657, 144] on image at bounding box center [653, 147] width 18 height 18
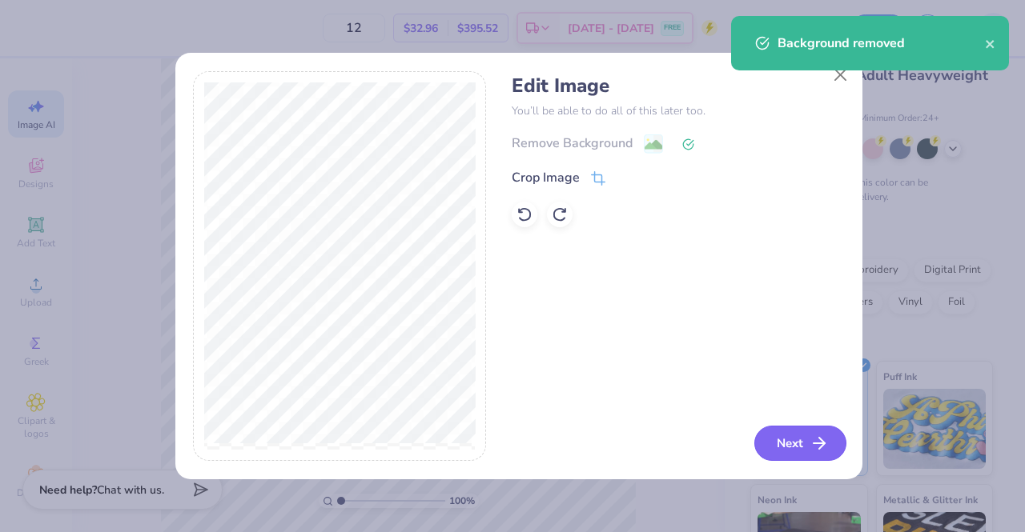
click at [781, 441] on button "Next" at bounding box center [800, 443] width 92 height 35
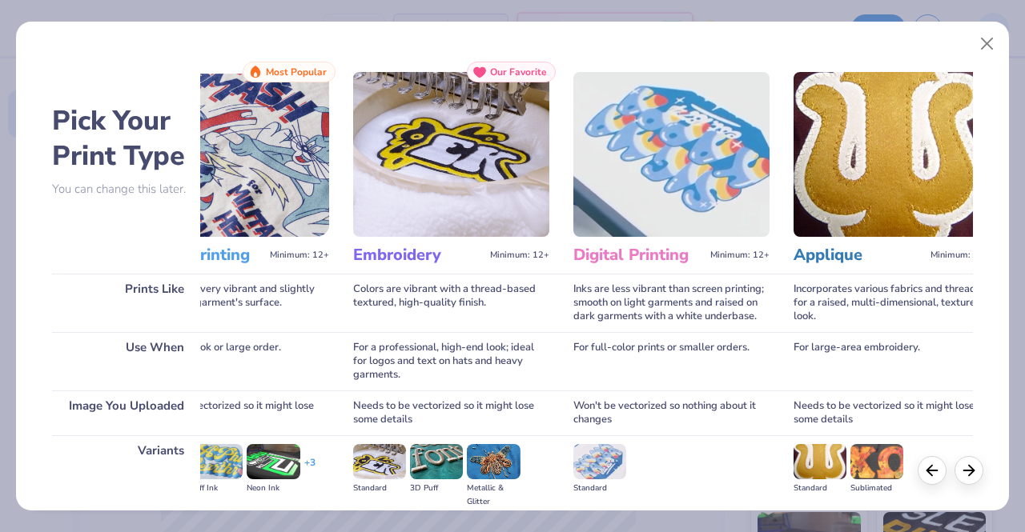
scroll to position [185, 0]
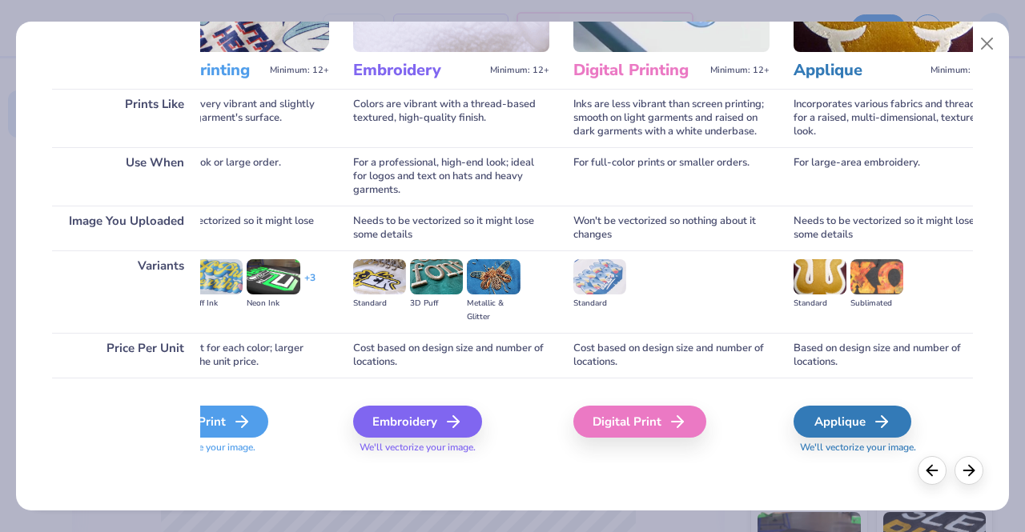
click at [243, 419] on polyline at bounding box center [245, 421] width 6 height 11
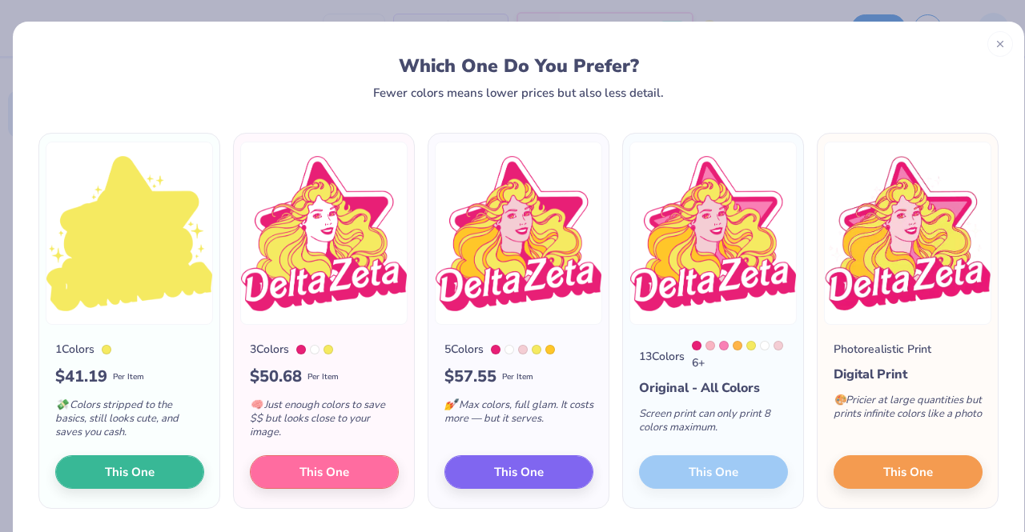
click at [703, 476] on div "13 Colors 6 + Original - All Colors Screen print can only print 8 colors maximu…" at bounding box center [713, 416] width 180 height 183
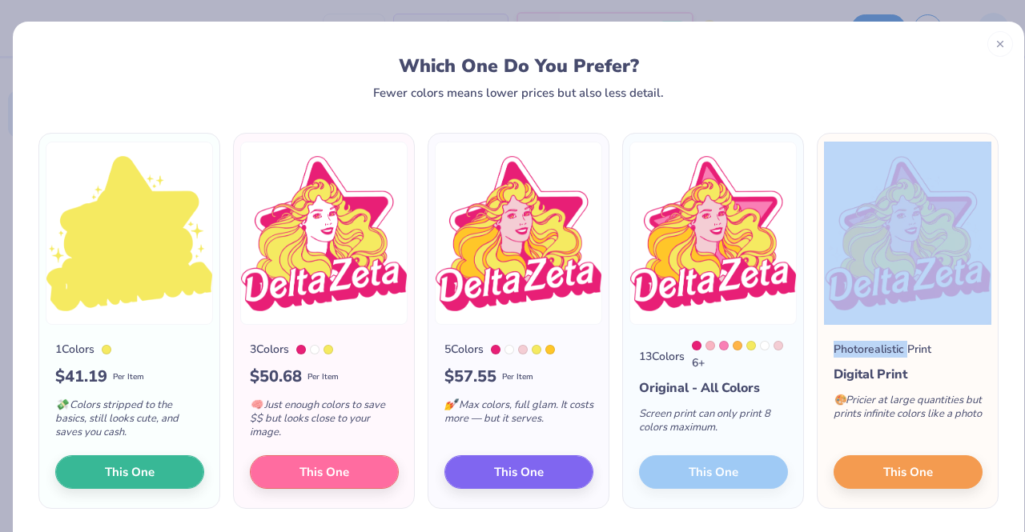
click at [703, 476] on div "13 Colors 6 + Original - All Colors Screen print can only print 8 colors maximu…" at bounding box center [713, 416] width 180 height 183
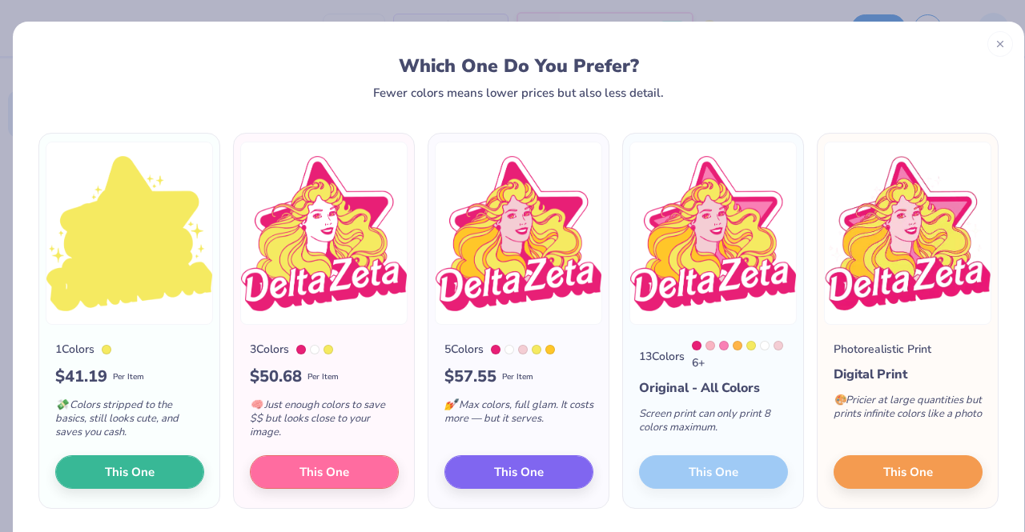
click at [733, 455] on div "13 Colors 6 + Original - All Colors Screen print can only print 8 colors maximu…" at bounding box center [713, 416] width 180 height 183
click at [874, 478] on button "This One" at bounding box center [907, 470] width 149 height 34
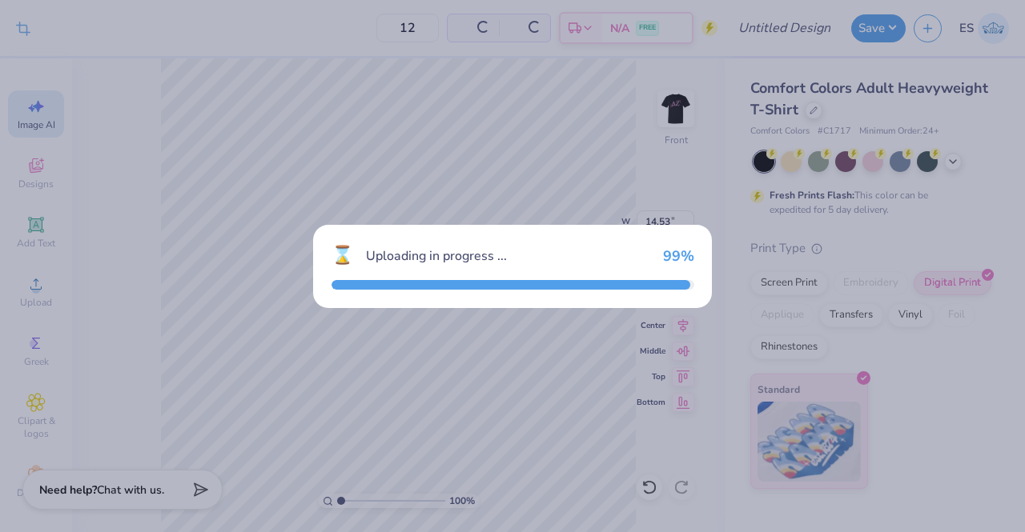
scroll to position [0, 0]
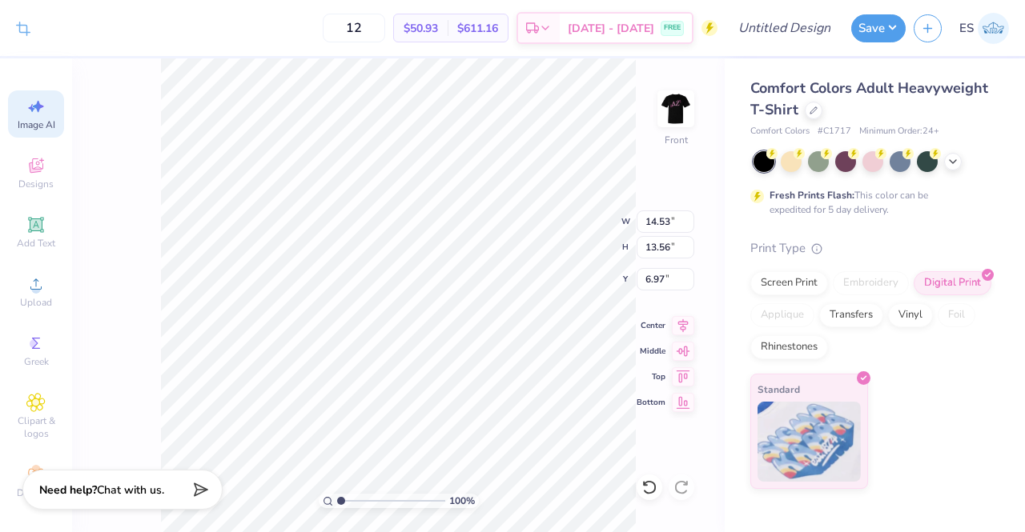
type input "12.22"
type input "11.40"
type input "3.00"
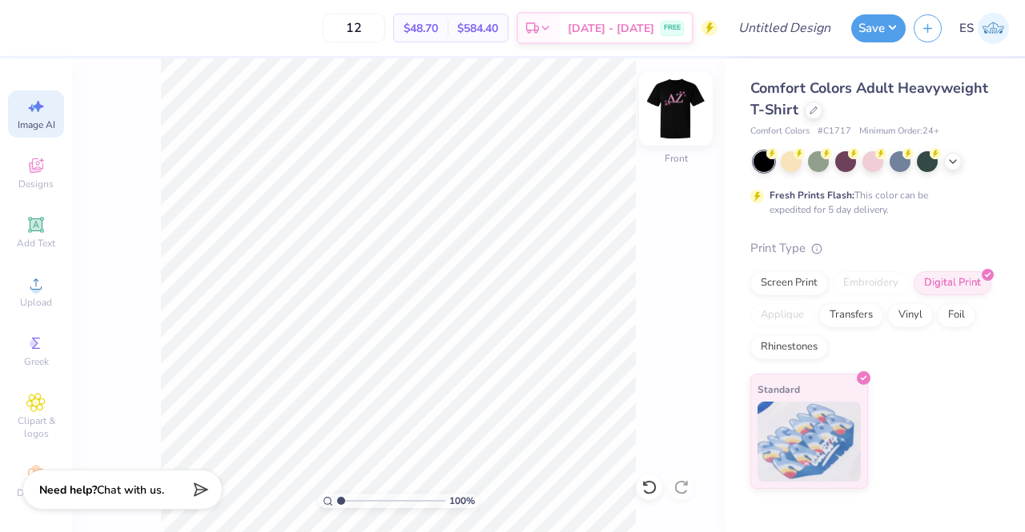
click at [680, 106] on img at bounding box center [676, 109] width 64 height 64
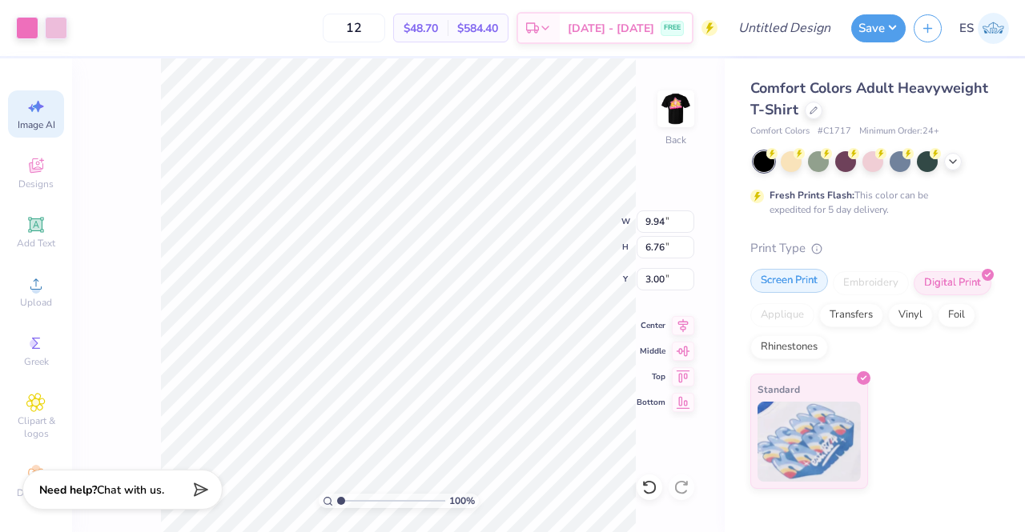
click at [809, 287] on div "Screen Print" at bounding box center [789, 281] width 78 height 24
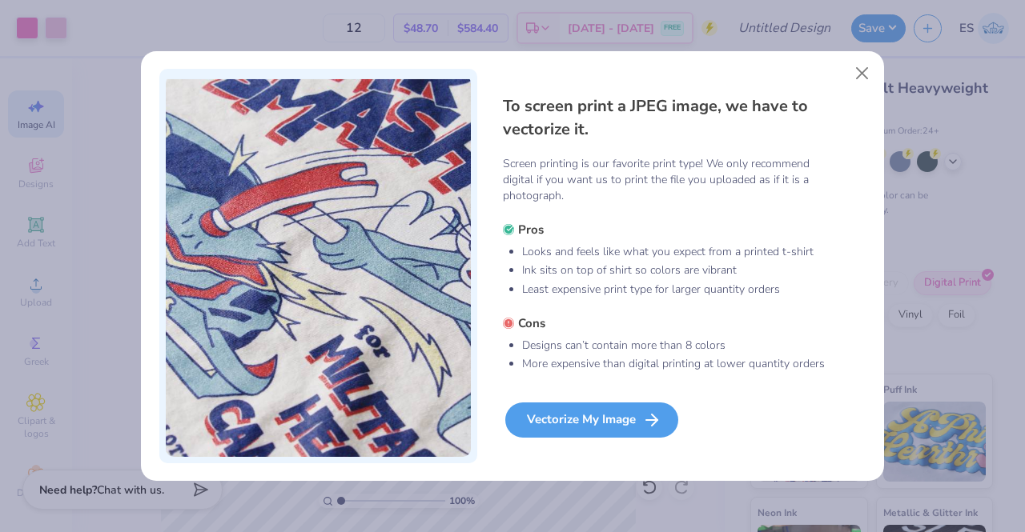
click at [628, 423] on div "Vectorize My Image" at bounding box center [591, 420] width 173 height 35
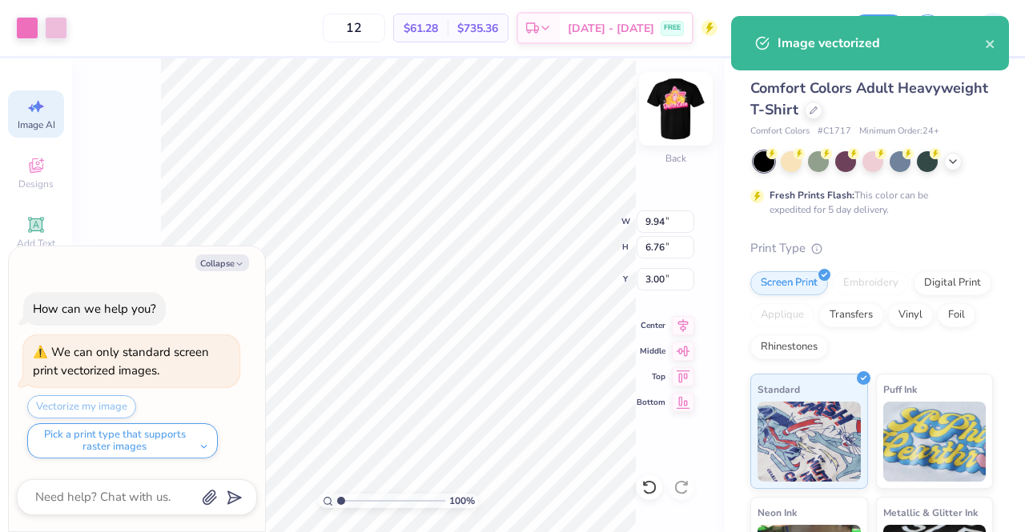
click at [685, 119] on img at bounding box center [676, 109] width 64 height 64
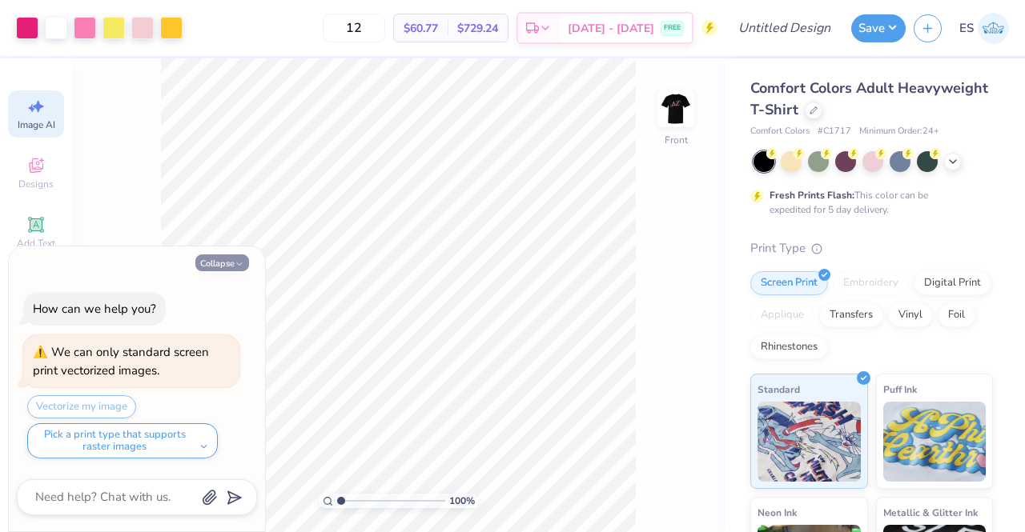
click at [241, 262] on icon "button" at bounding box center [240, 264] width 10 height 10
type textarea "x"
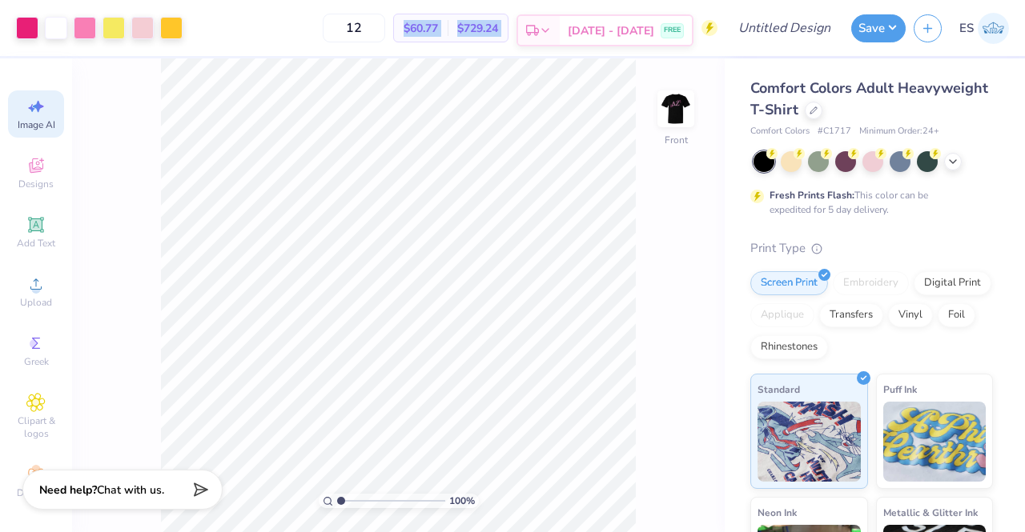
drag, startPoint x: 424, startPoint y: 22, endPoint x: 549, endPoint y: 37, distance: 125.7
click at [549, 37] on div "12 $60.77 Per Item $729.24 Total Est. Delivery [DATE] - [DATE] FREE" at bounding box center [454, 28] width 527 height 56
click at [299, 31] on div "12 $60.77 Per Item $729.24 Total Est. Delivery [DATE] - [DATE] FREE" at bounding box center [454, 28] width 527 height 56
click at [672, 108] on img at bounding box center [676, 109] width 64 height 64
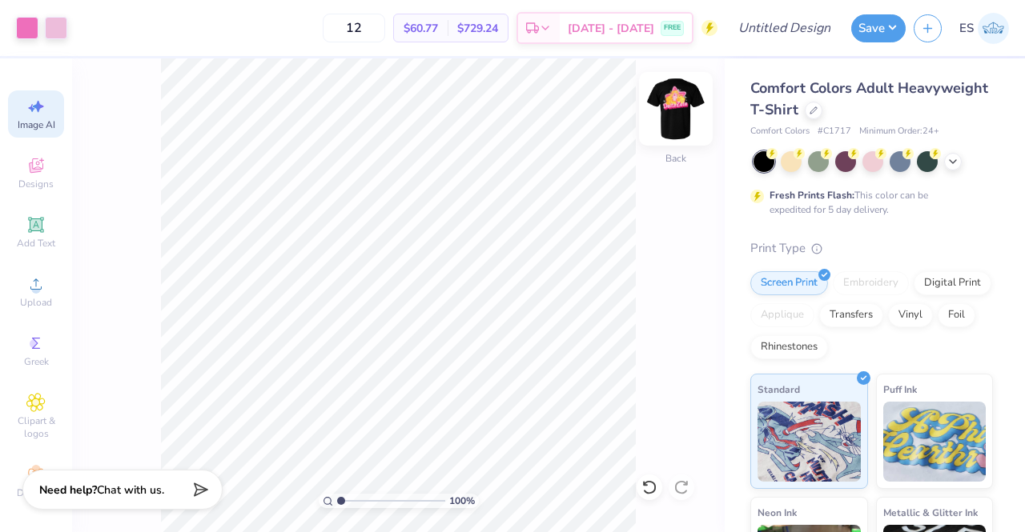
click at [672, 110] on img at bounding box center [676, 109] width 64 height 64
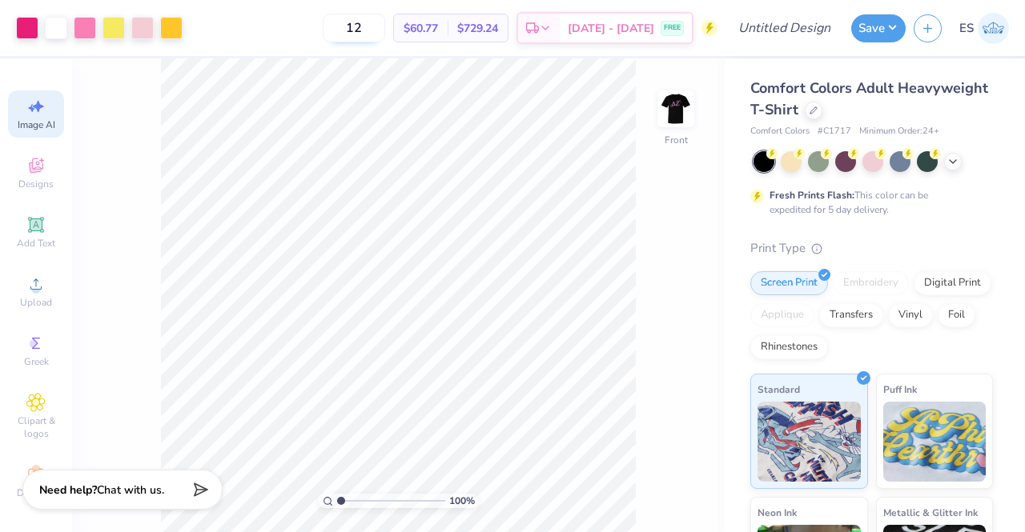
click at [385, 28] on input "12" at bounding box center [354, 28] width 62 height 29
type input "1"
type input "150"
click at [26, 234] on icon at bounding box center [35, 224] width 19 height 19
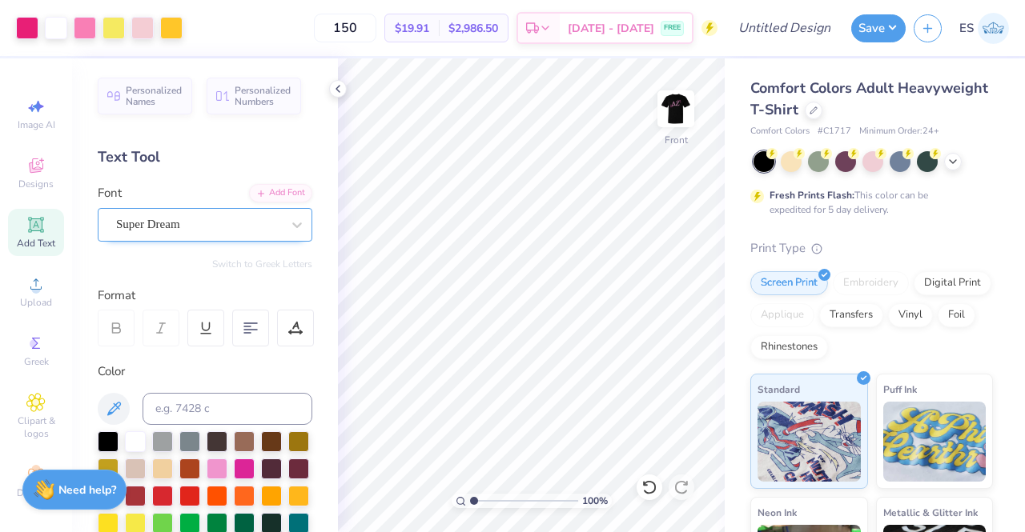
click at [231, 219] on div "Super Dream" at bounding box center [198, 224] width 168 height 25
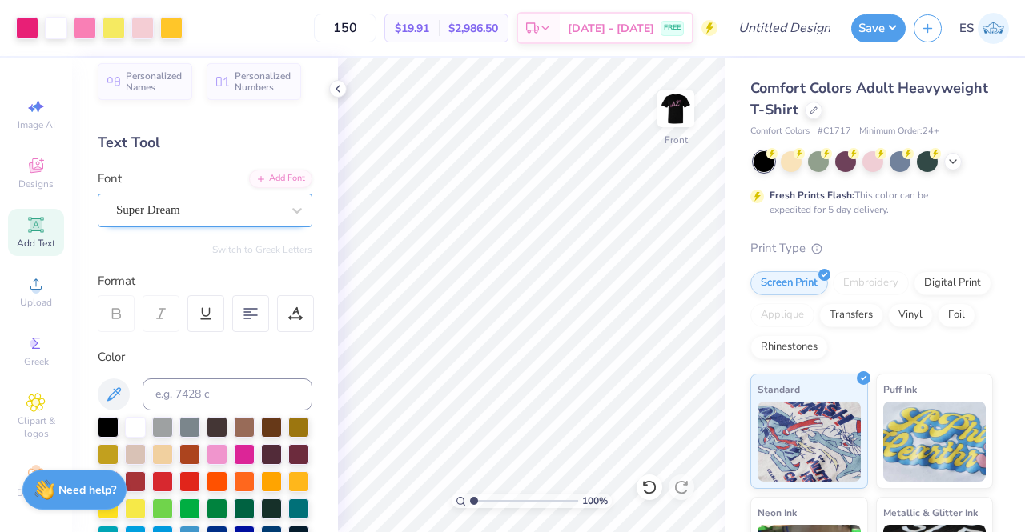
click at [196, 212] on div "Super Dream" at bounding box center [198, 210] width 168 height 25
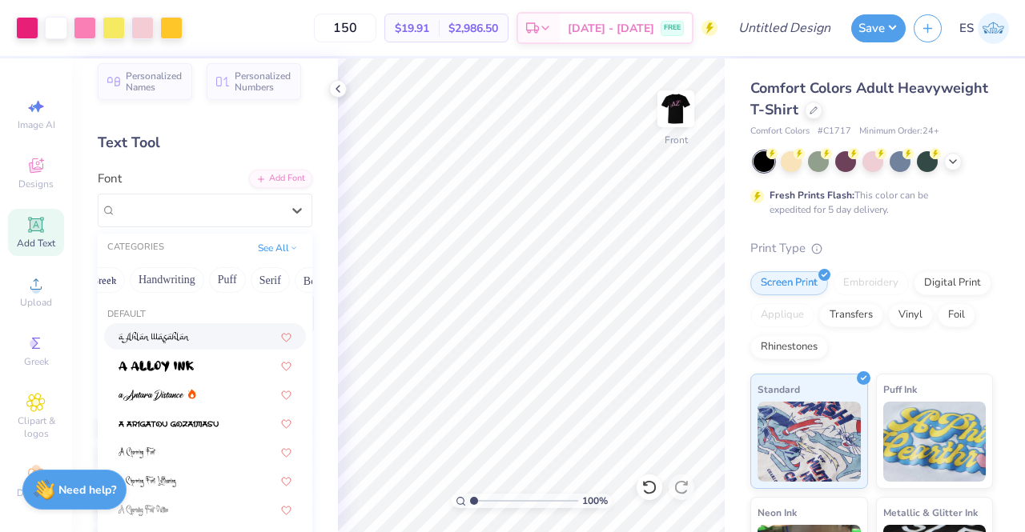
scroll to position [0, 0]
click at [178, 279] on button "Handwriting" at bounding box center [190, 280] width 74 height 26
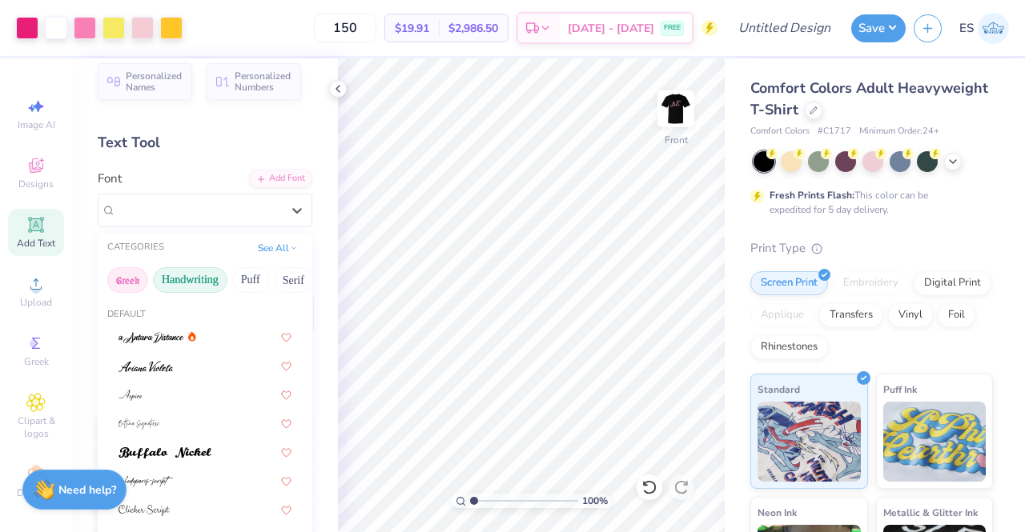
click at [126, 274] on button "Greek" at bounding box center [127, 280] width 41 height 26
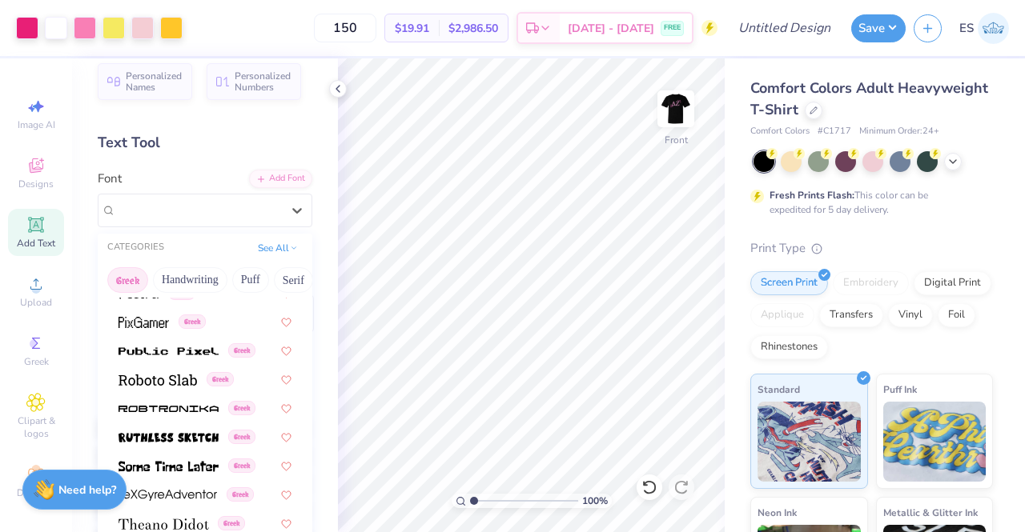
scroll to position [969, 0]
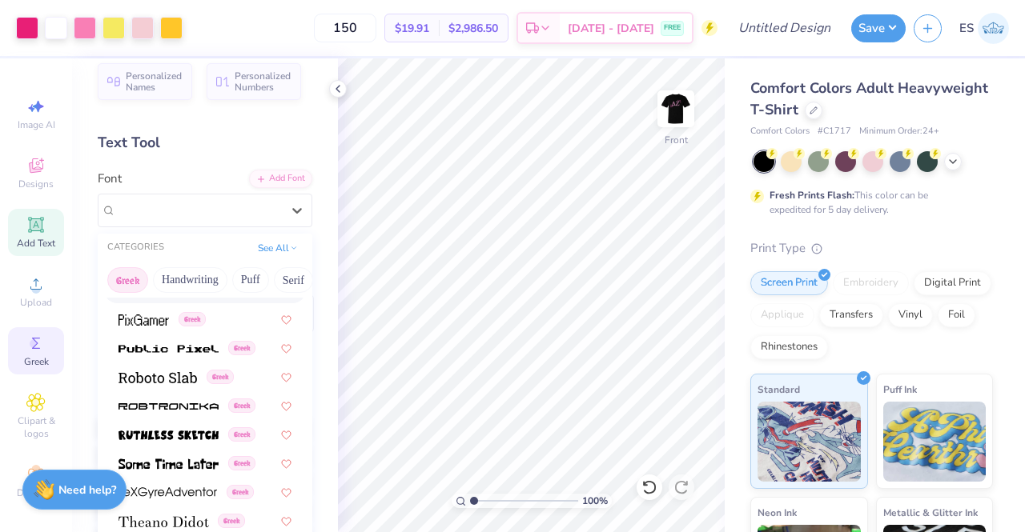
click at [46, 341] on div "Greek" at bounding box center [36, 350] width 56 height 47
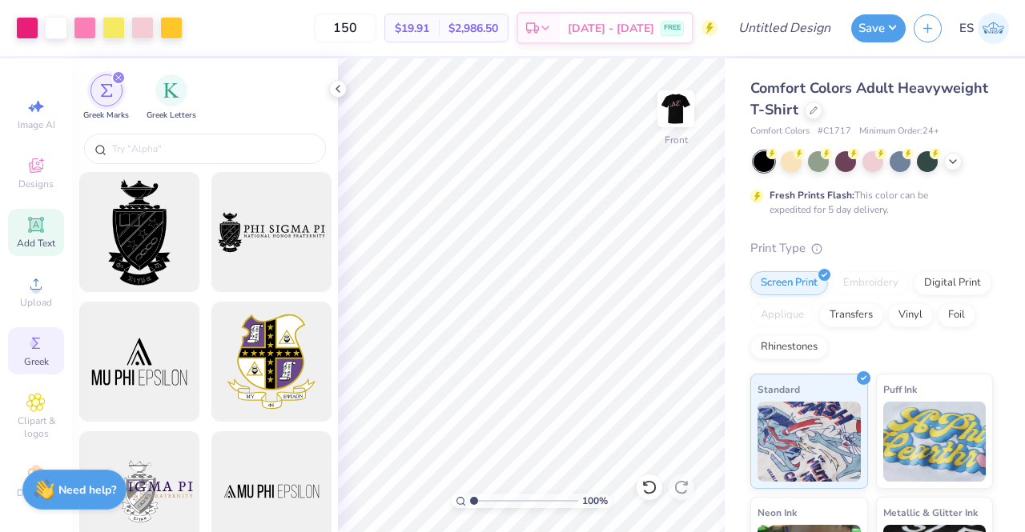
click at [30, 231] on icon at bounding box center [35, 224] width 19 height 19
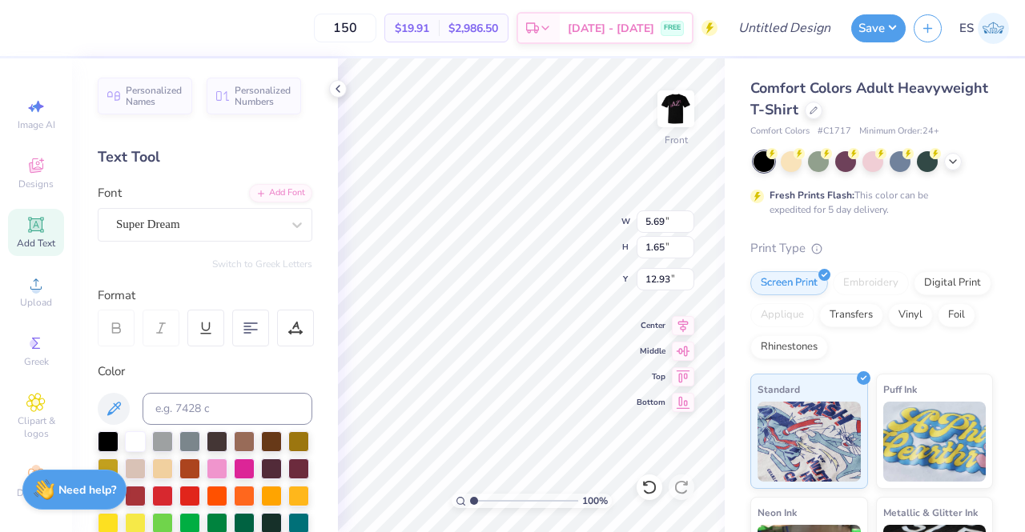
type textarea "T"
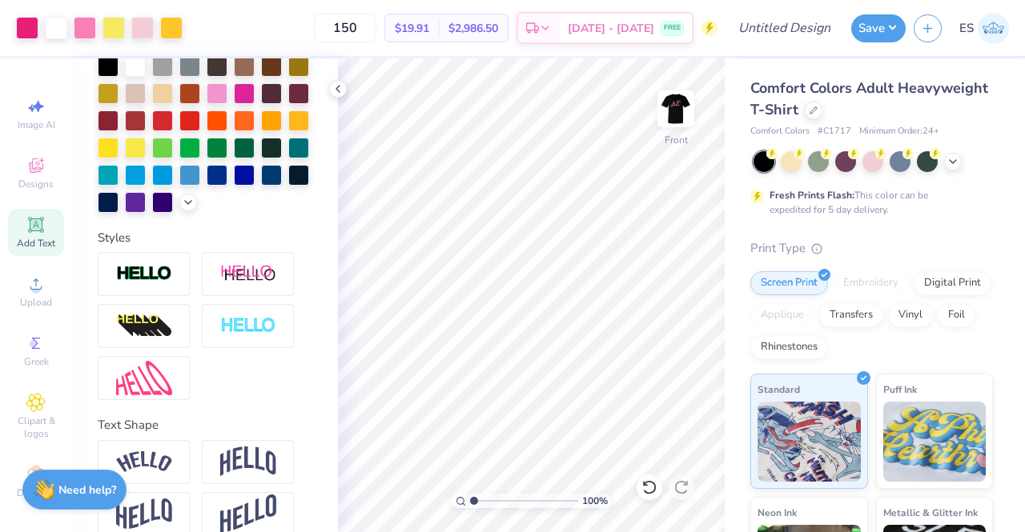
scroll to position [424, 0]
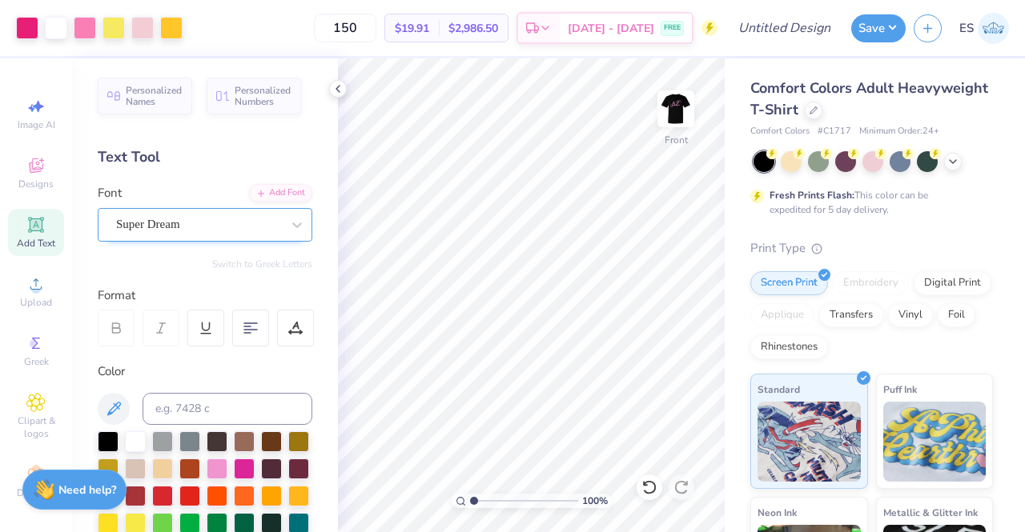
click at [215, 219] on div "Super Dream" at bounding box center [198, 224] width 168 height 25
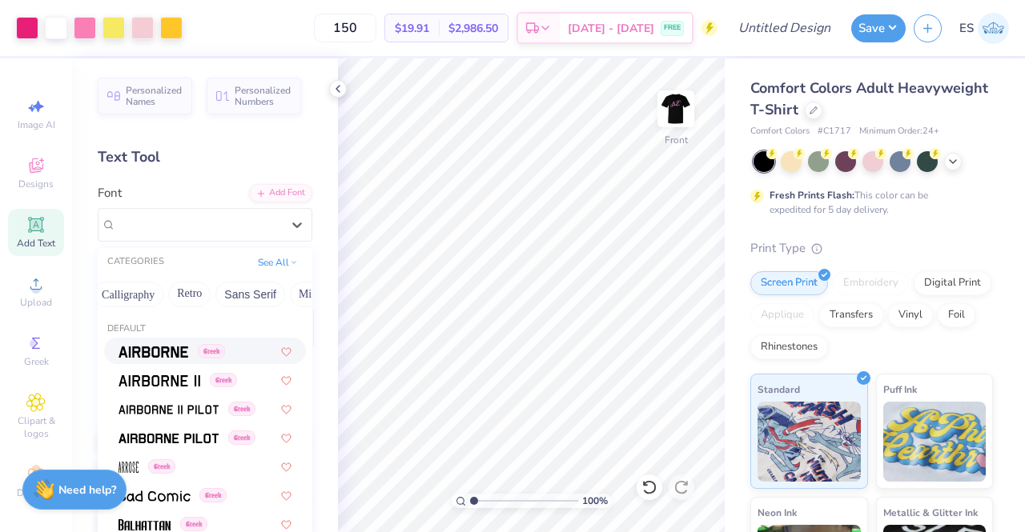
scroll to position [0, 271]
click at [264, 261] on button "See All" at bounding box center [278, 261] width 50 height 16
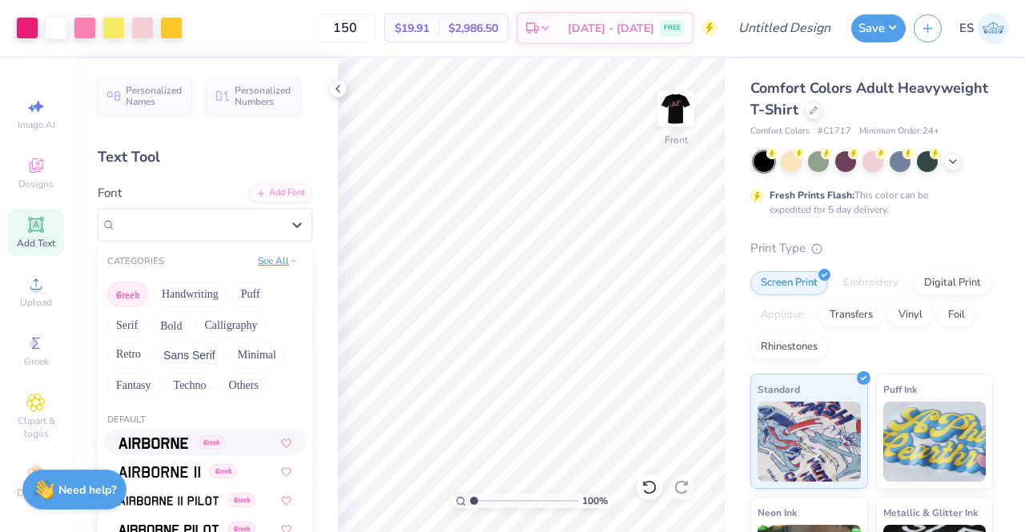
scroll to position [0, 0]
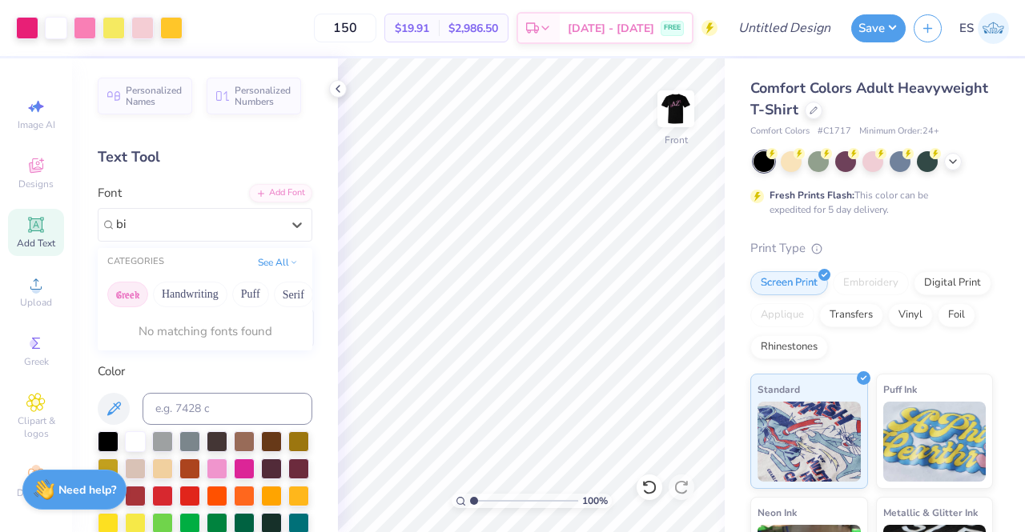
type input "b"
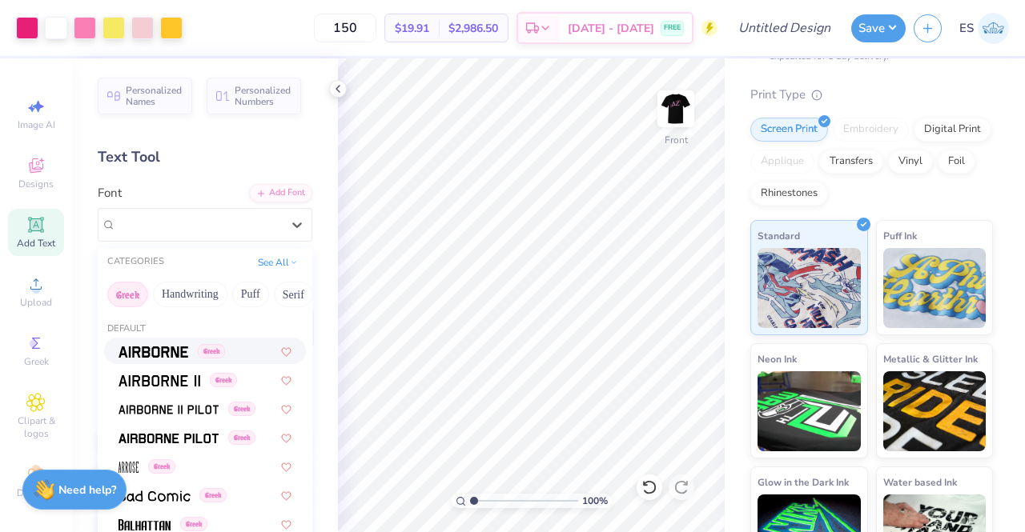
scroll to position [203, 0]
